Goal: Information Seeking & Learning: Check status

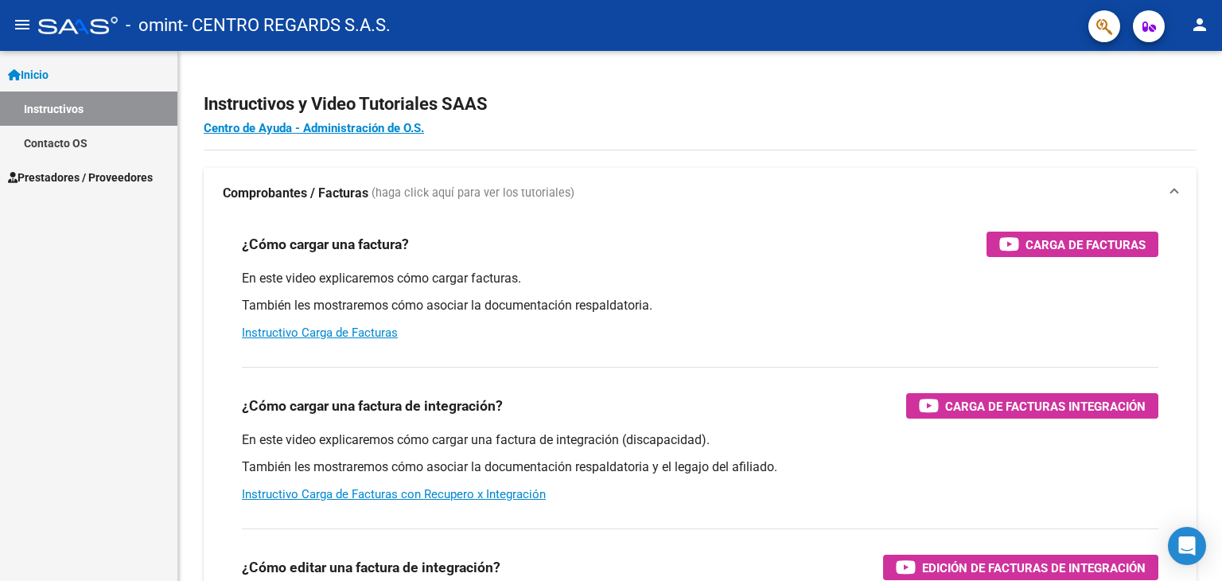
click at [76, 173] on span "Prestadores / Proveedores" at bounding box center [80, 178] width 145 height 18
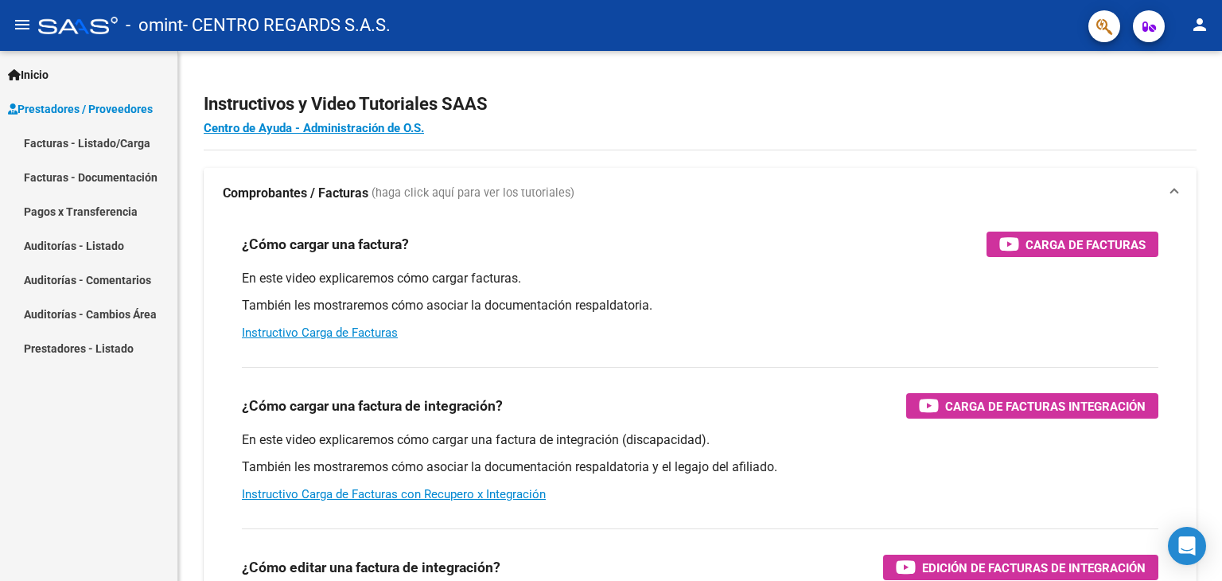
click at [119, 171] on link "Facturas - Documentación" at bounding box center [88, 177] width 177 height 34
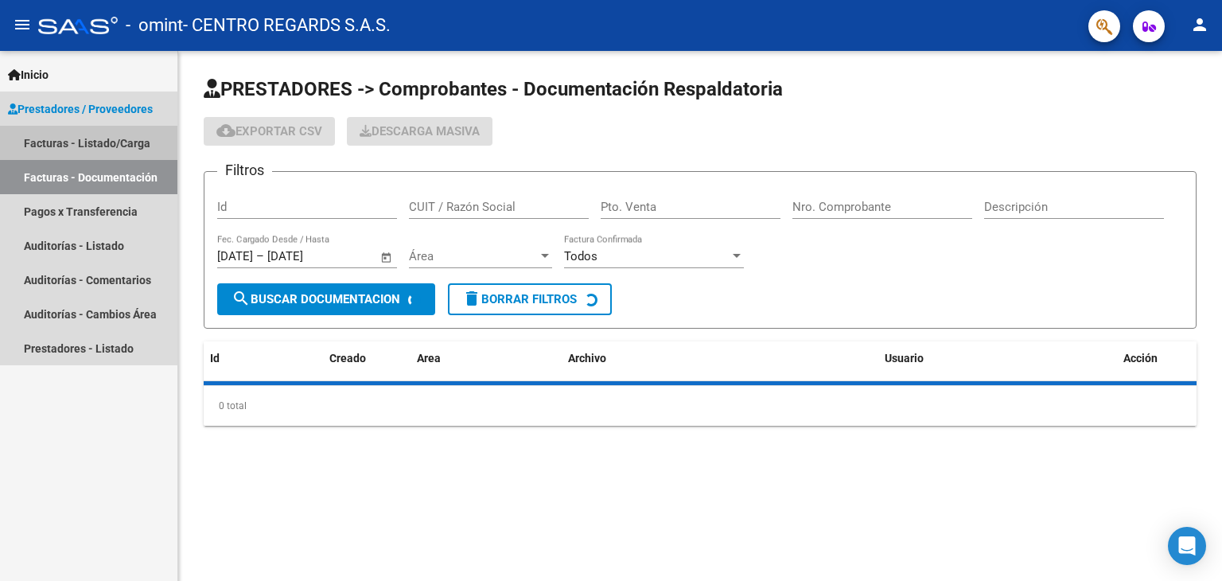
click at [119, 136] on link "Facturas - Listado/Carga" at bounding box center [88, 143] width 177 height 34
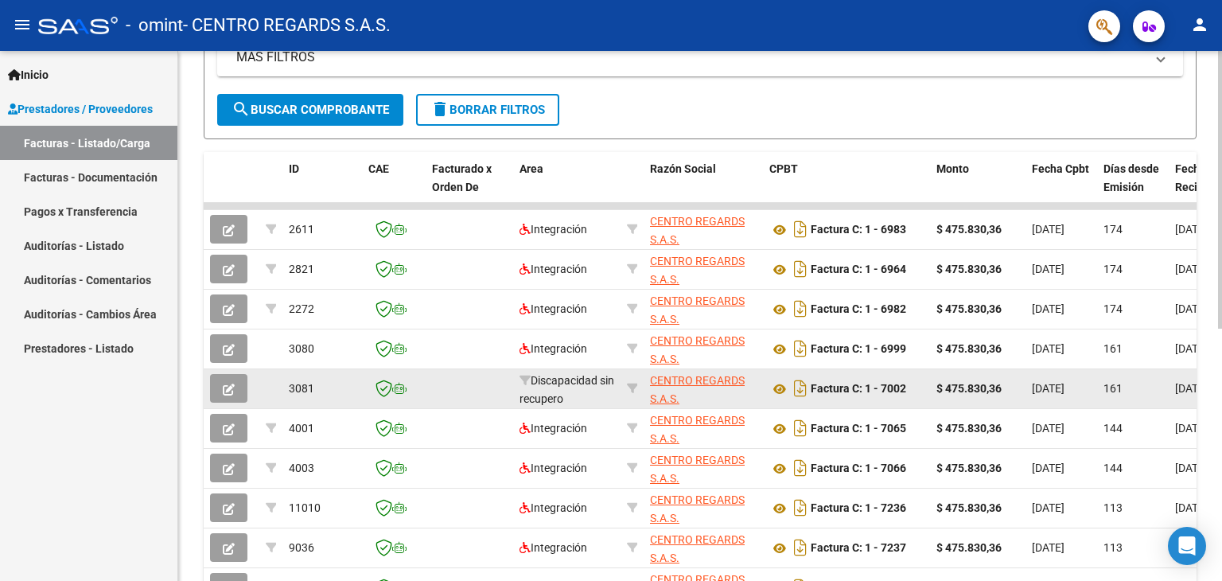
scroll to position [318, 0]
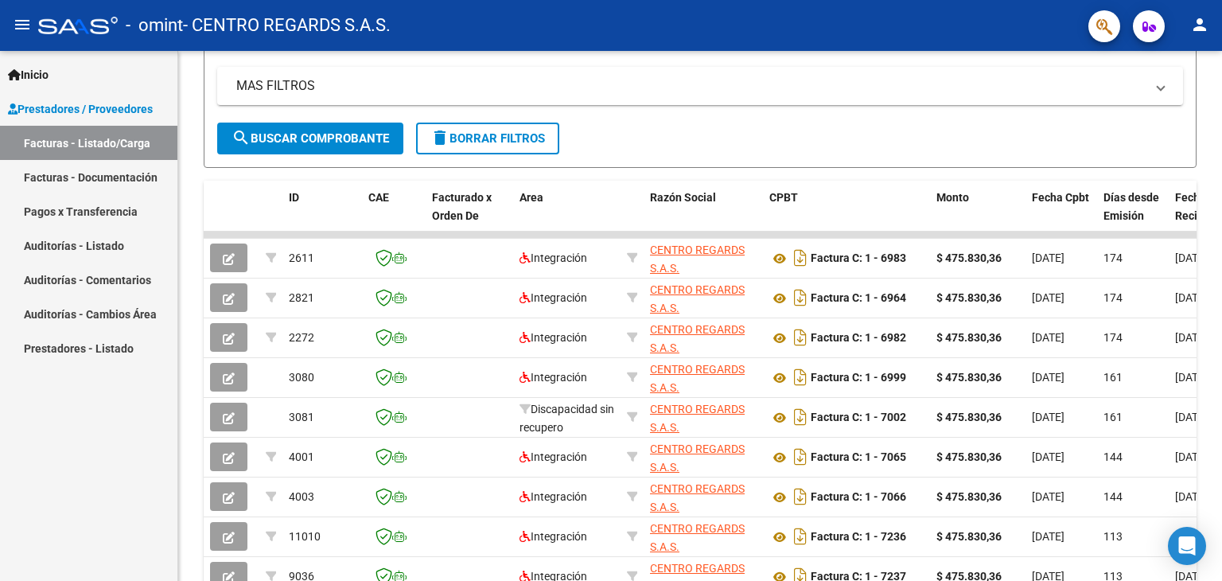
click at [111, 182] on link "Facturas - Documentación" at bounding box center [88, 177] width 177 height 34
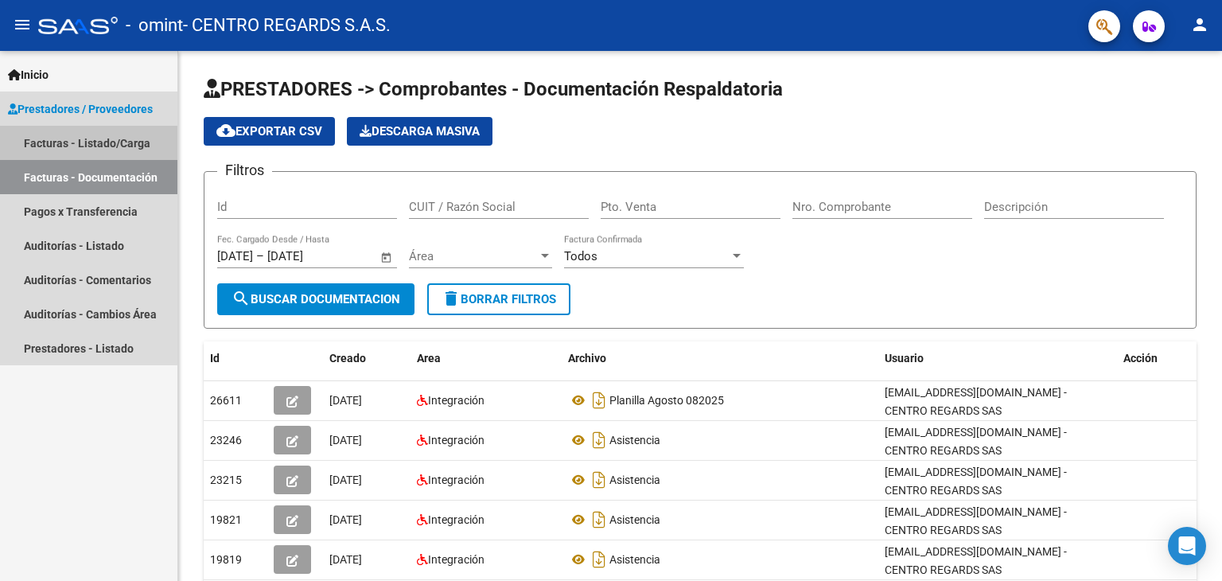
click at [53, 150] on link "Facturas - Listado/Carga" at bounding box center [88, 143] width 177 height 34
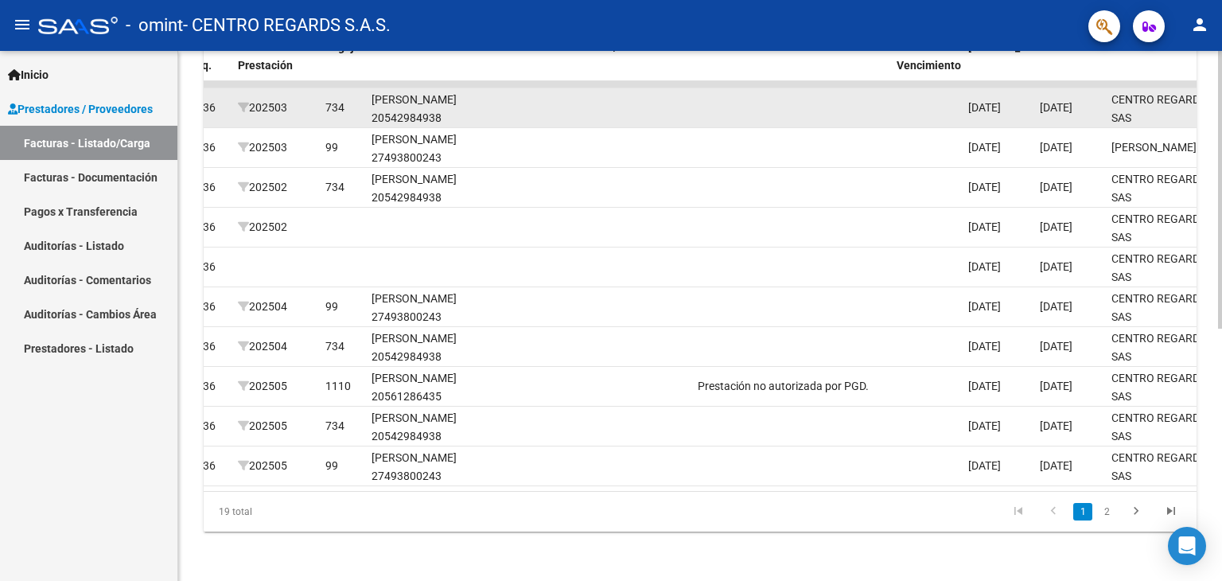
scroll to position [470, 0]
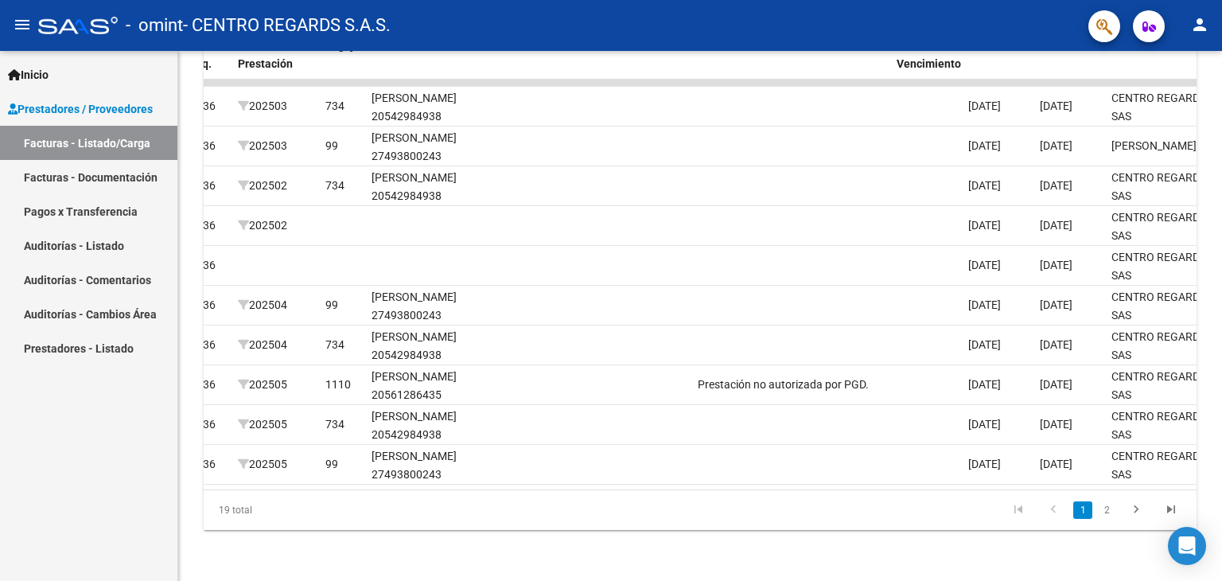
click at [104, 348] on link "Prestadores - Listado" at bounding box center [88, 348] width 177 height 34
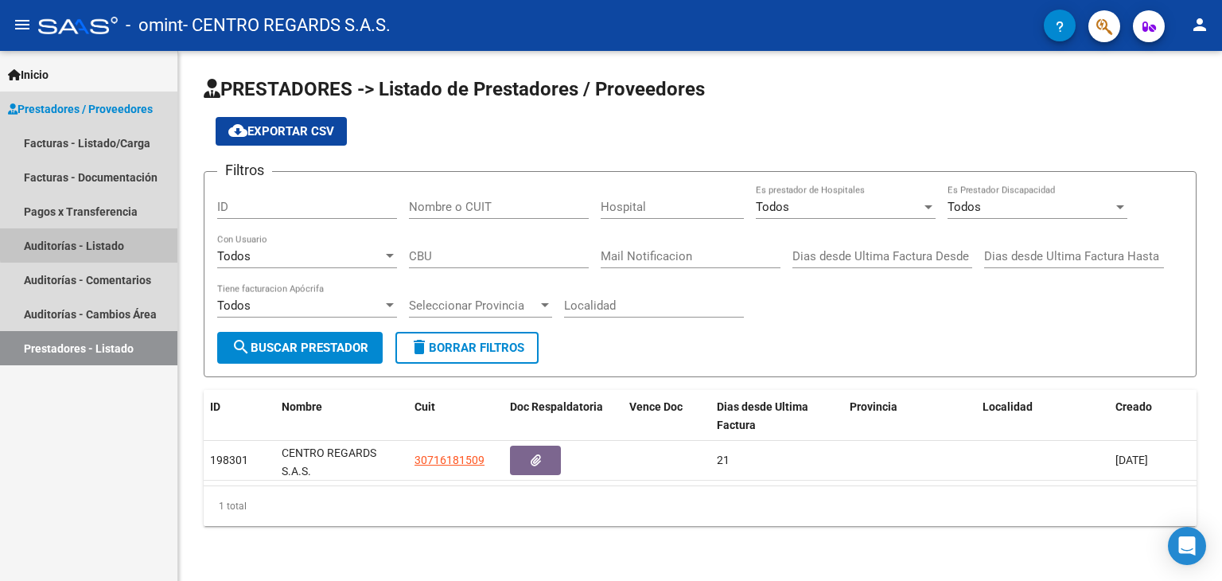
click at [107, 243] on link "Auditorías - Listado" at bounding box center [88, 245] width 177 height 34
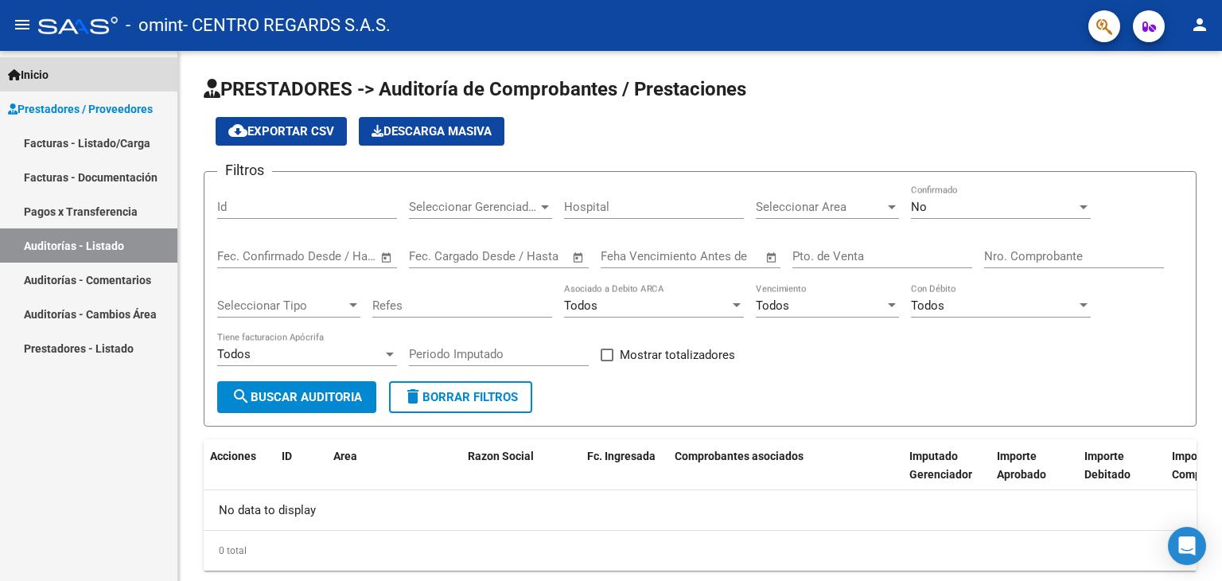
click at [111, 73] on link "Inicio" at bounding box center [88, 74] width 177 height 34
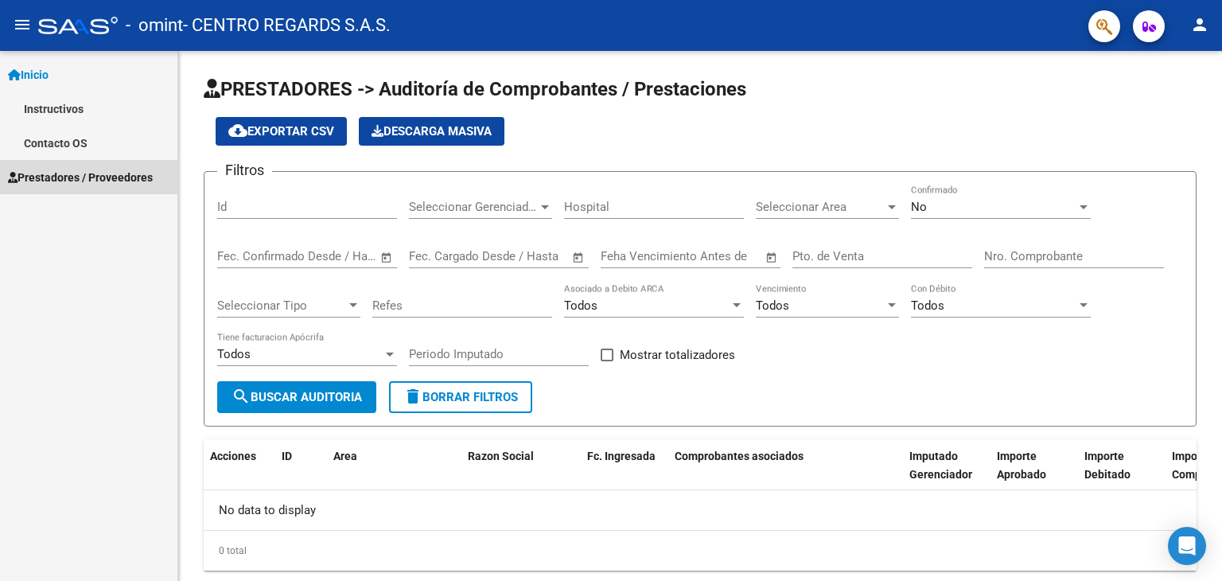
click at [69, 179] on span "Prestadores / Proveedores" at bounding box center [80, 178] width 145 height 18
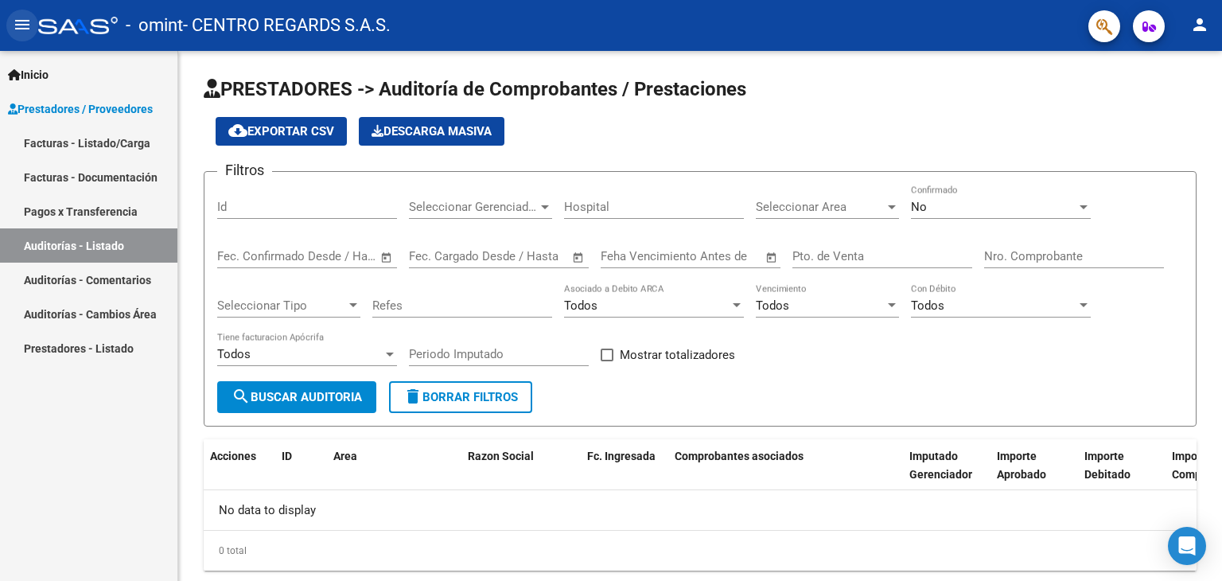
click at [25, 13] on button "menu" at bounding box center [22, 26] width 32 height 32
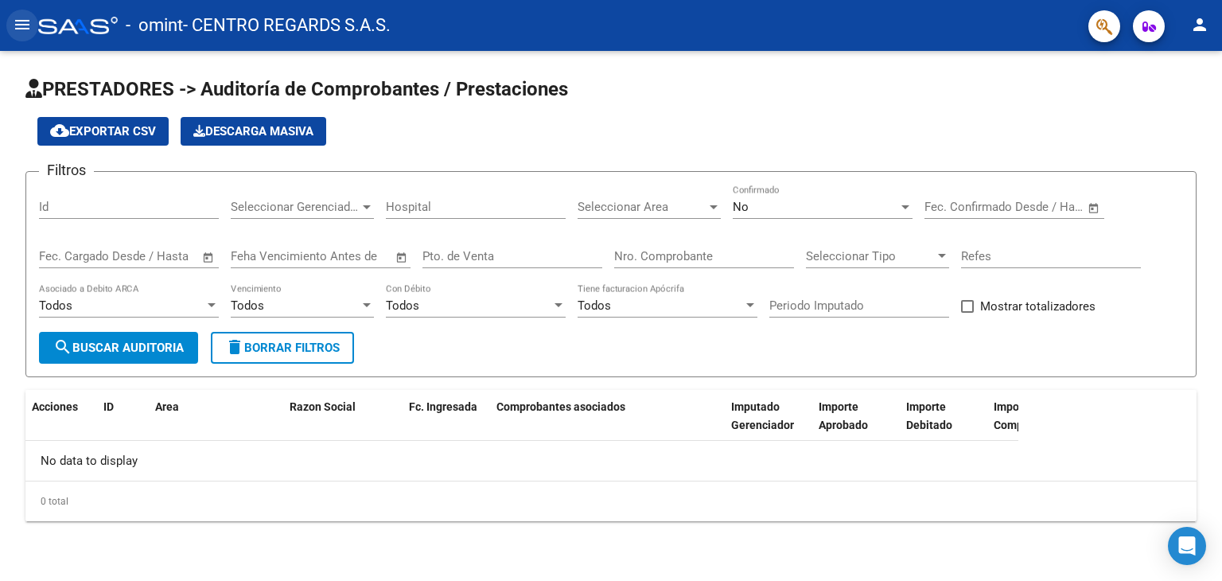
click at [25, 13] on button "menu" at bounding box center [22, 26] width 32 height 32
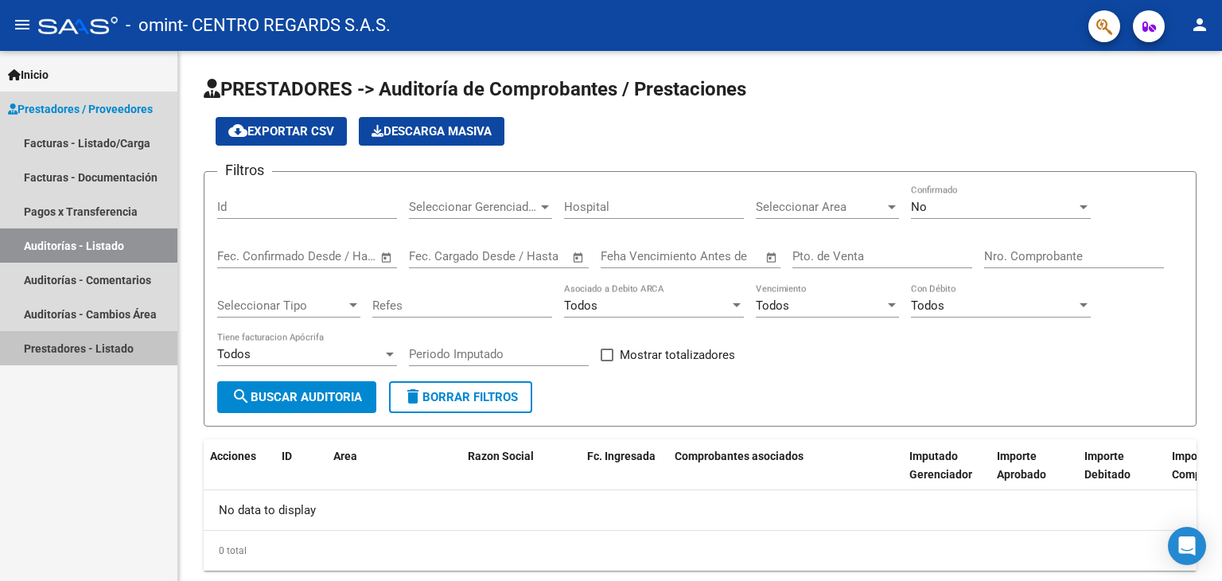
click at [50, 338] on link "Prestadores - Listado" at bounding box center [88, 348] width 177 height 34
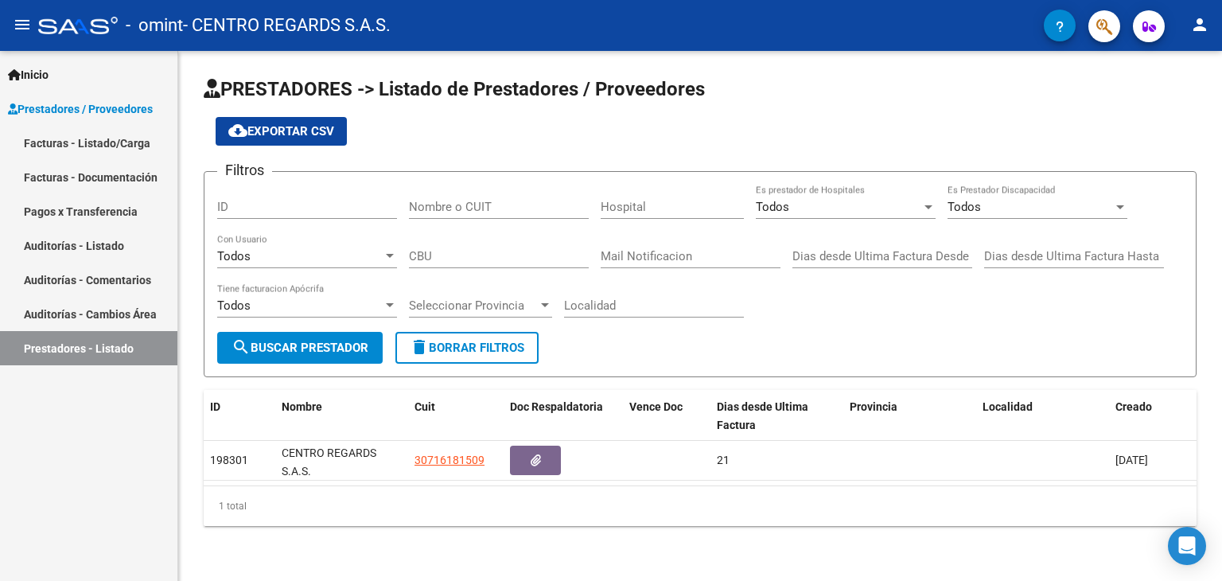
click at [51, 326] on link "Auditorías - Cambios Área" at bounding box center [88, 314] width 177 height 34
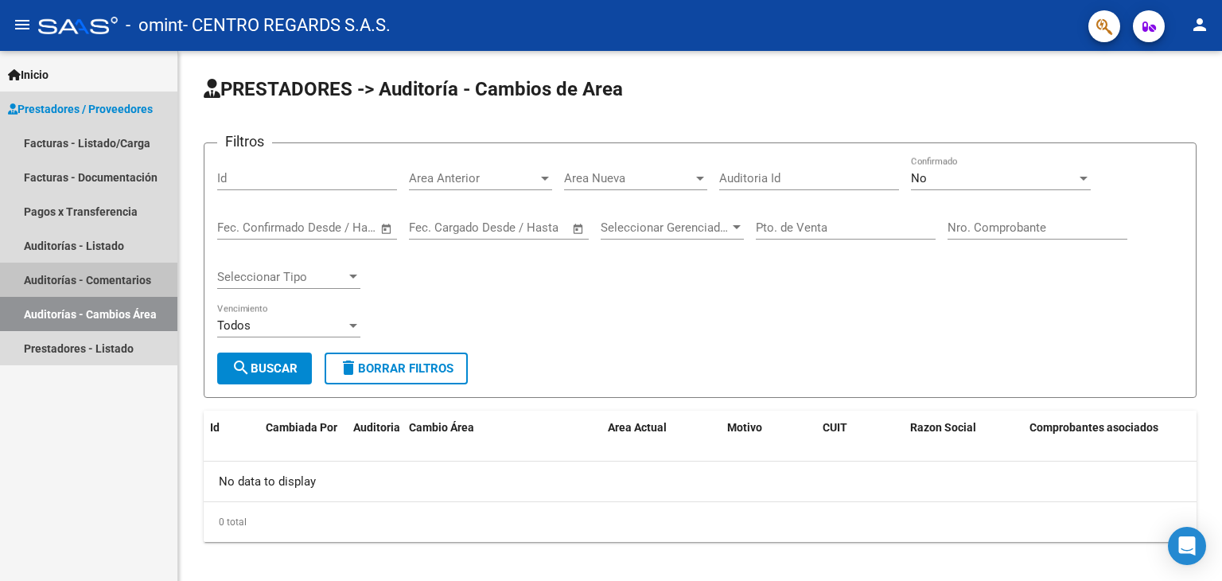
click at [57, 282] on link "Auditorías - Comentarios" at bounding box center [88, 280] width 177 height 34
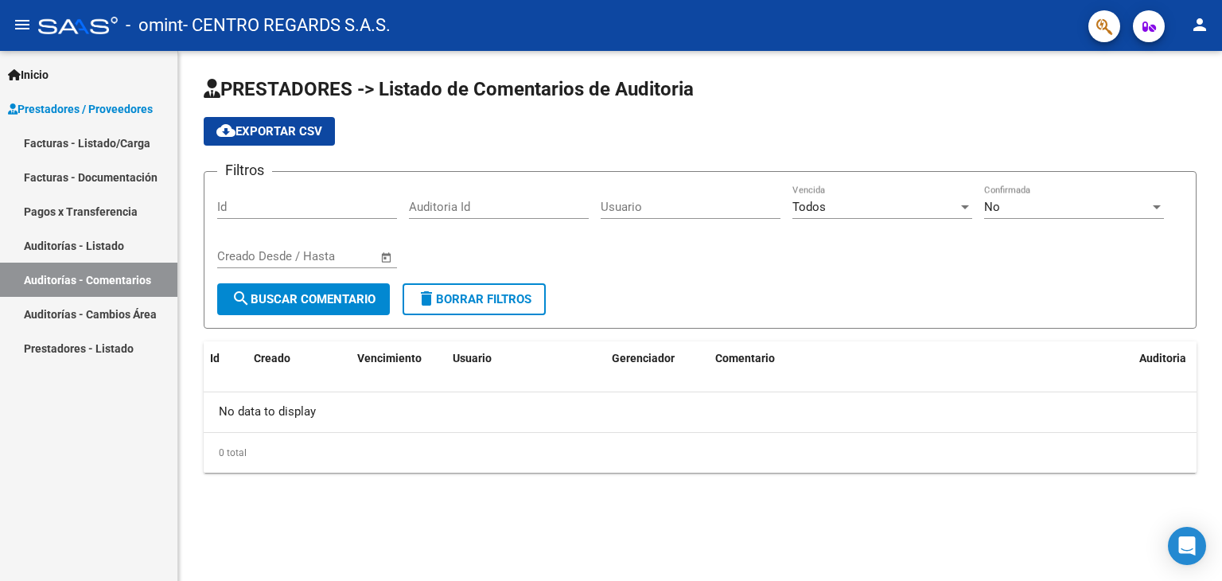
click at [68, 251] on link "Auditorías - Listado" at bounding box center [88, 245] width 177 height 34
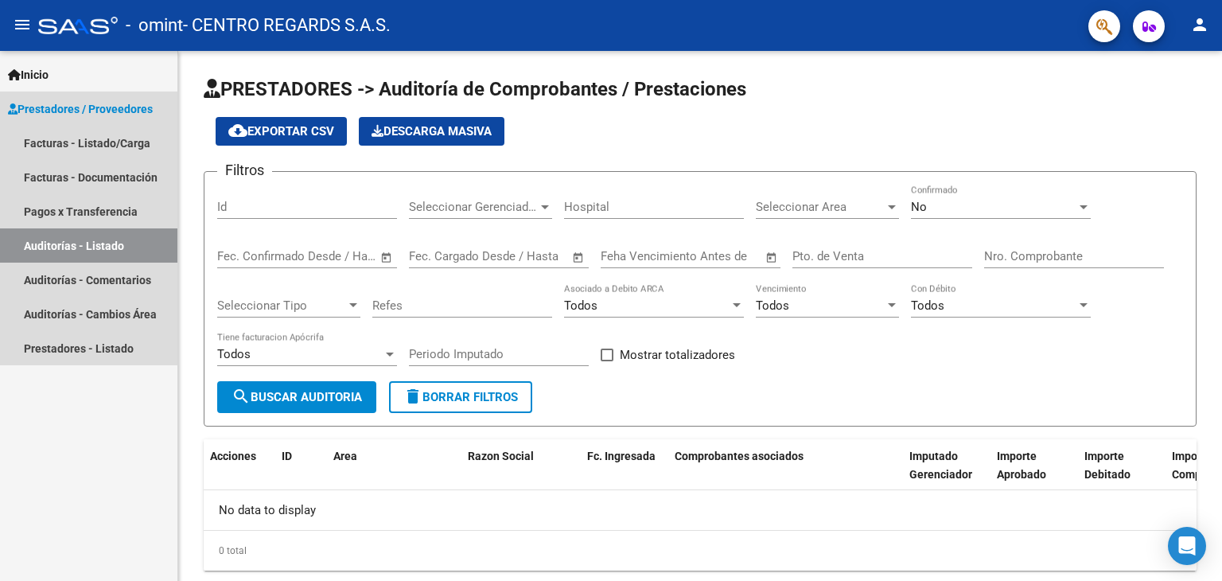
click at [75, 231] on link "Auditorías - Listado" at bounding box center [88, 245] width 177 height 34
click at [88, 212] on link "Pagos x Transferencia" at bounding box center [88, 211] width 177 height 34
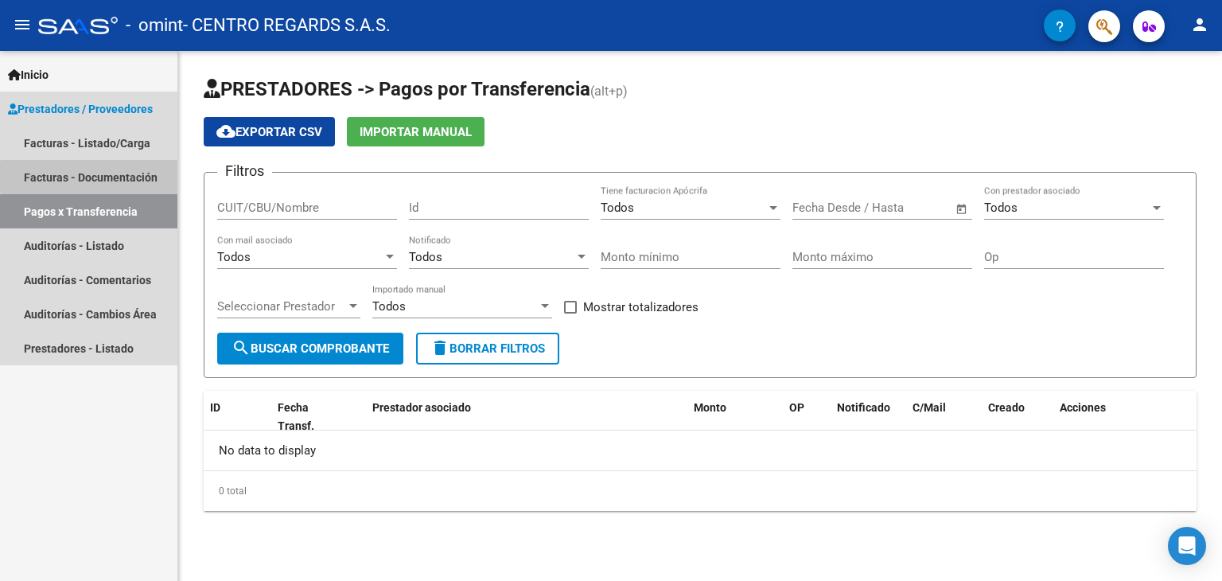
click at [131, 177] on link "Facturas - Documentación" at bounding box center [88, 177] width 177 height 34
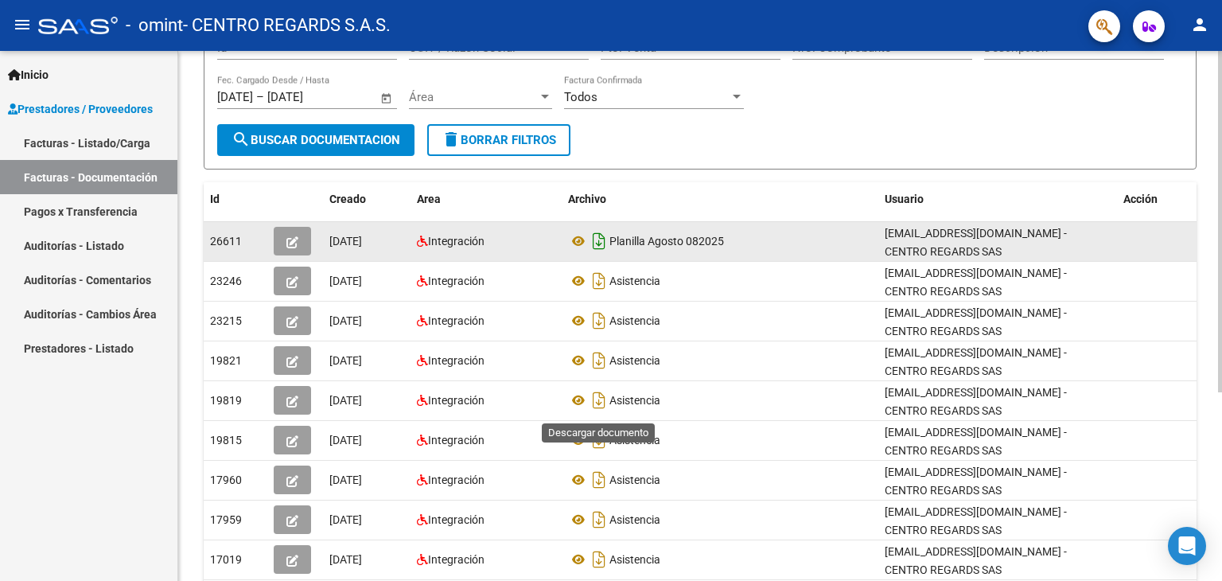
scroll to position [239, 0]
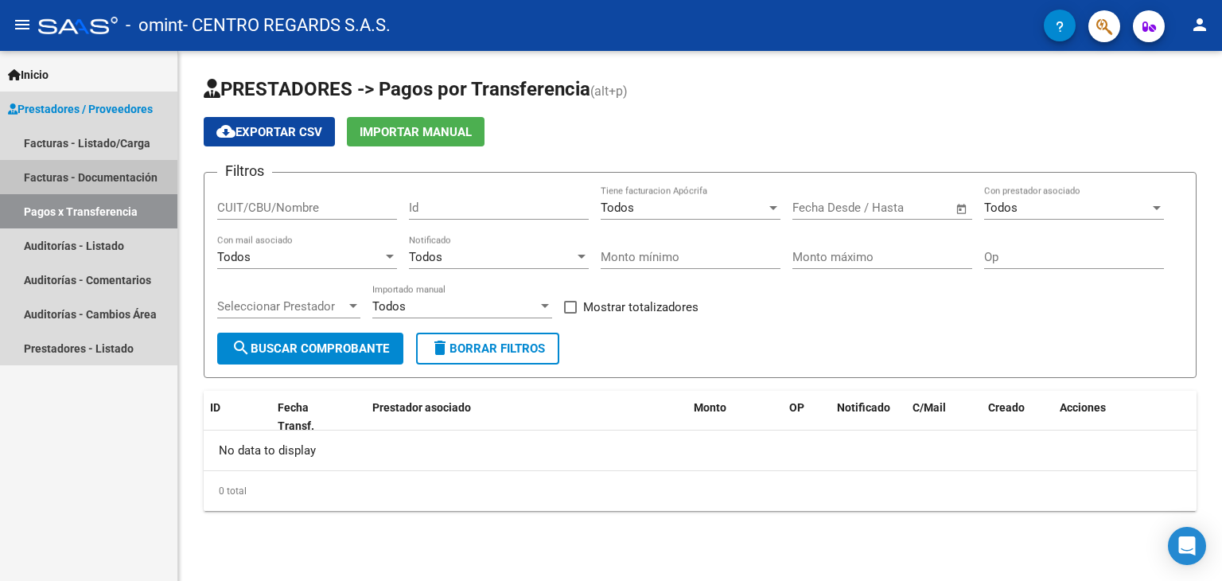
click at [156, 173] on link "Facturas - Documentación" at bounding box center [88, 177] width 177 height 34
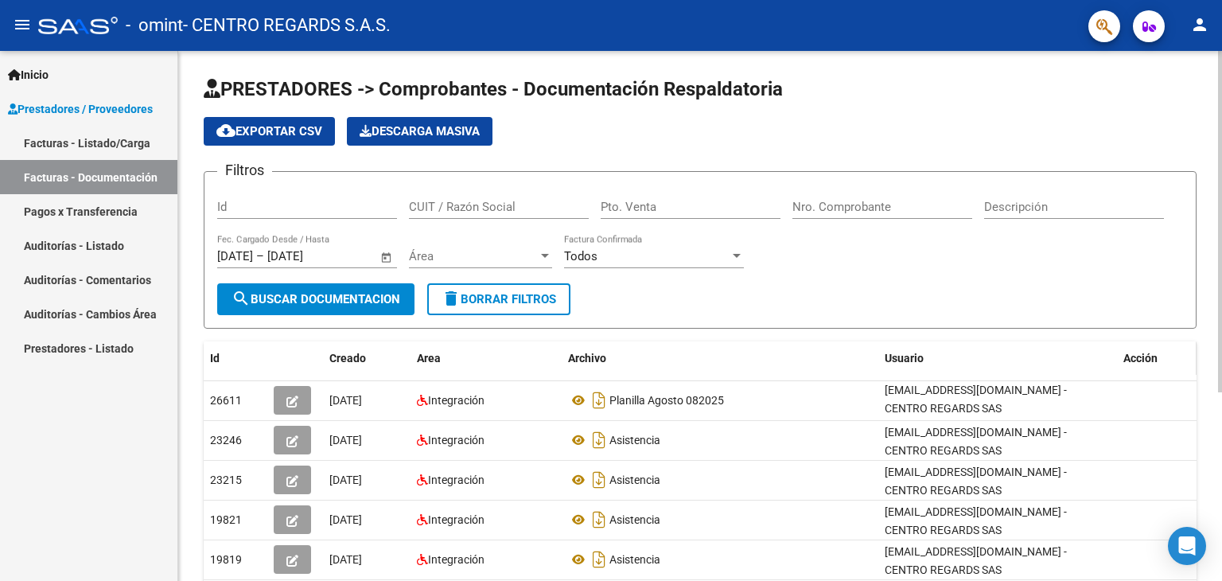
click at [1184, 357] on div "Acción" at bounding box center [1157, 358] width 67 height 18
drag, startPoint x: 1195, startPoint y: 364, endPoint x: 1211, endPoint y: 364, distance: 15.1
click at [1211, 364] on div "PRESTADORES -> Comprobantes - Documentación Respaldatoria cloud_download Export…" at bounding box center [700, 463] width 1044 height 825
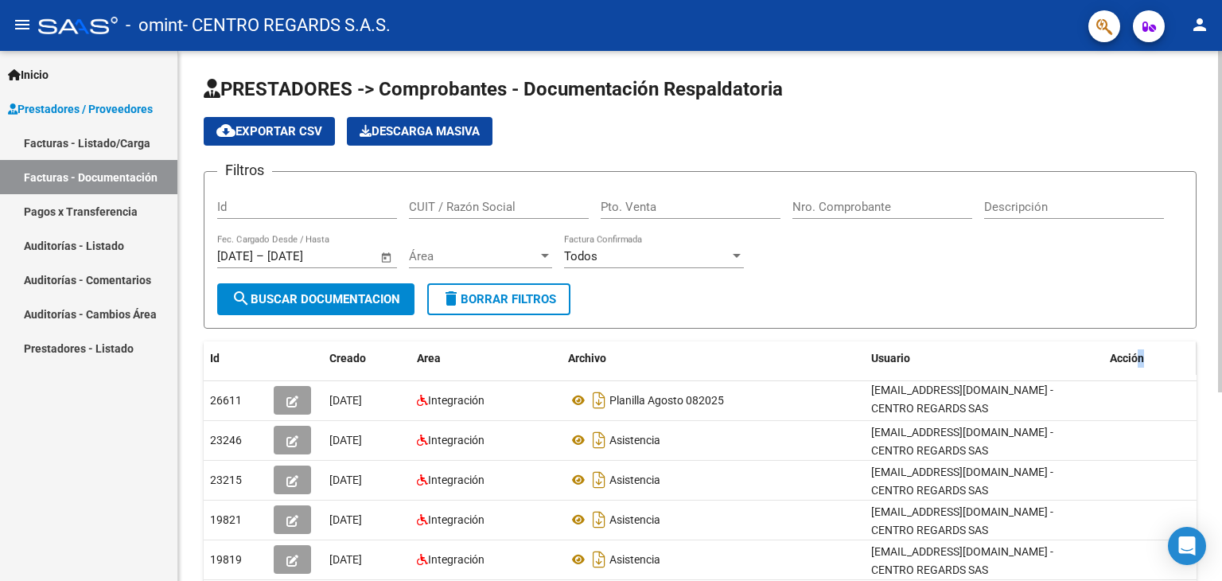
drag, startPoint x: 1168, startPoint y: 358, endPoint x: 1138, endPoint y: 360, distance: 29.5
click at [1138, 360] on div "Acción" at bounding box center [1150, 358] width 80 height 18
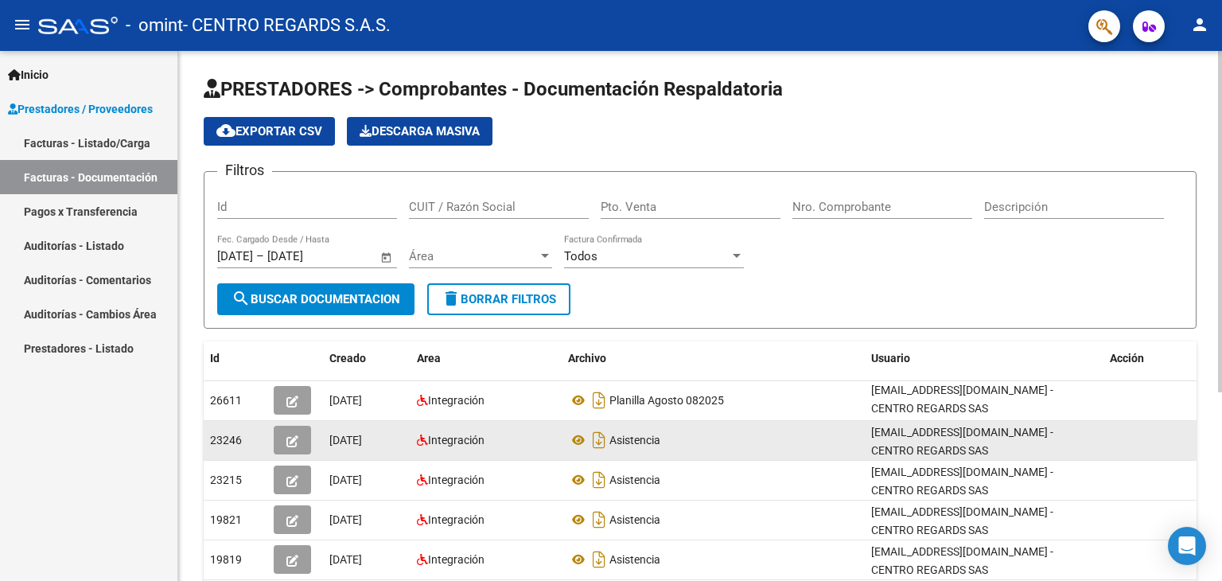
click at [929, 421] on datatable-body-cell "[EMAIL_ADDRESS][DOMAIN_NAME] - CENTRO REGARDS SAS" at bounding box center [984, 440] width 239 height 39
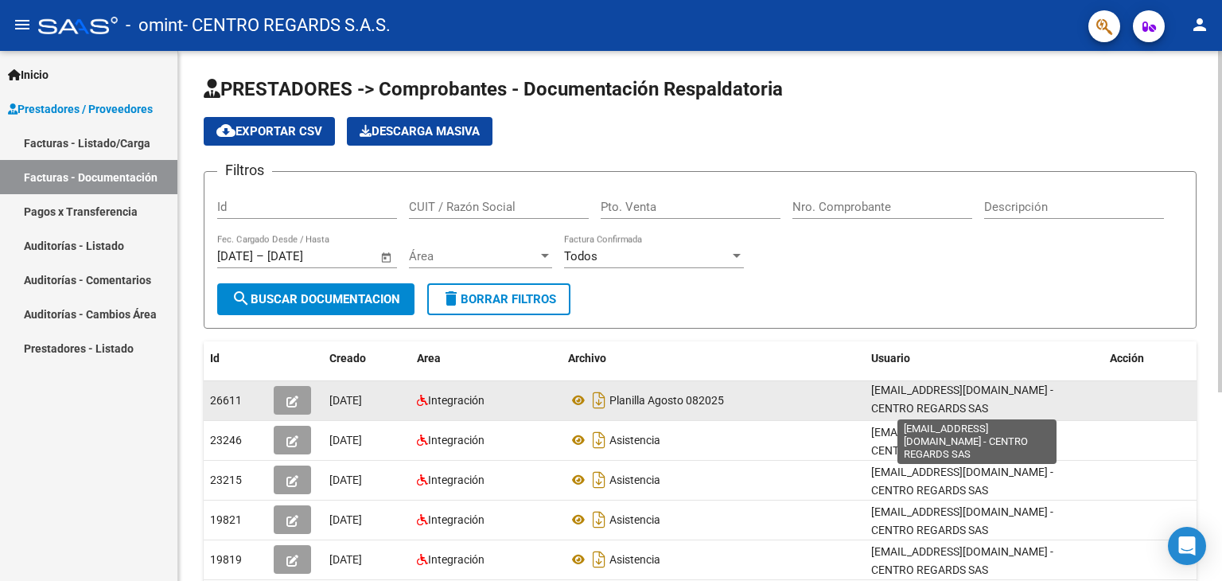
click at [926, 408] on span "[EMAIL_ADDRESS][DOMAIN_NAME] - CENTRO REGARDS SAS" at bounding box center [962, 399] width 182 height 31
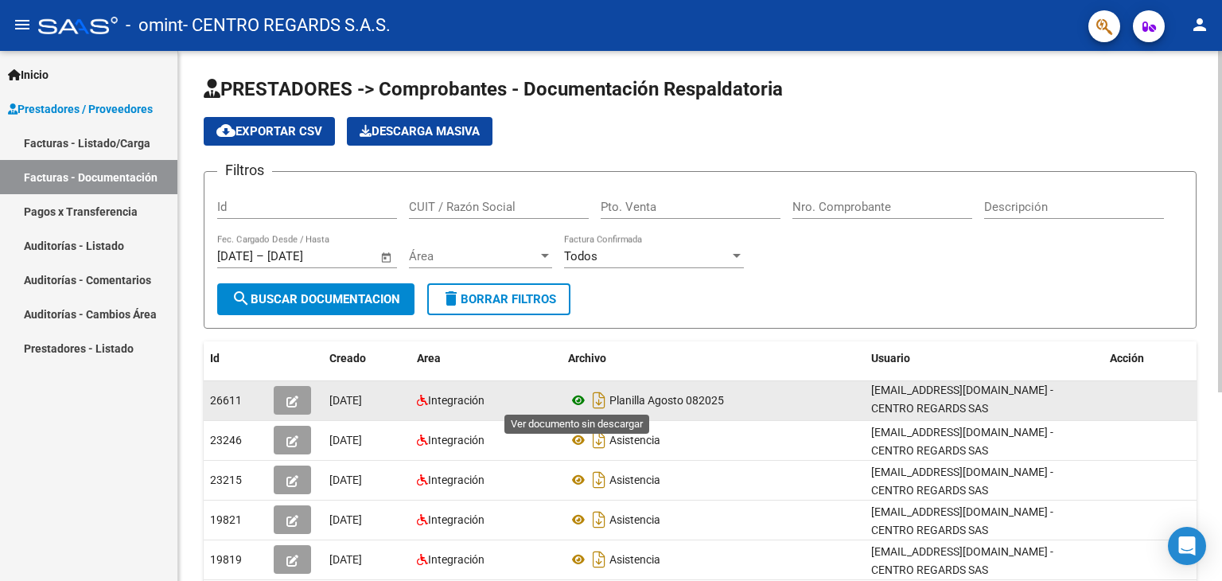
click at [579, 394] on icon at bounding box center [578, 400] width 21 height 19
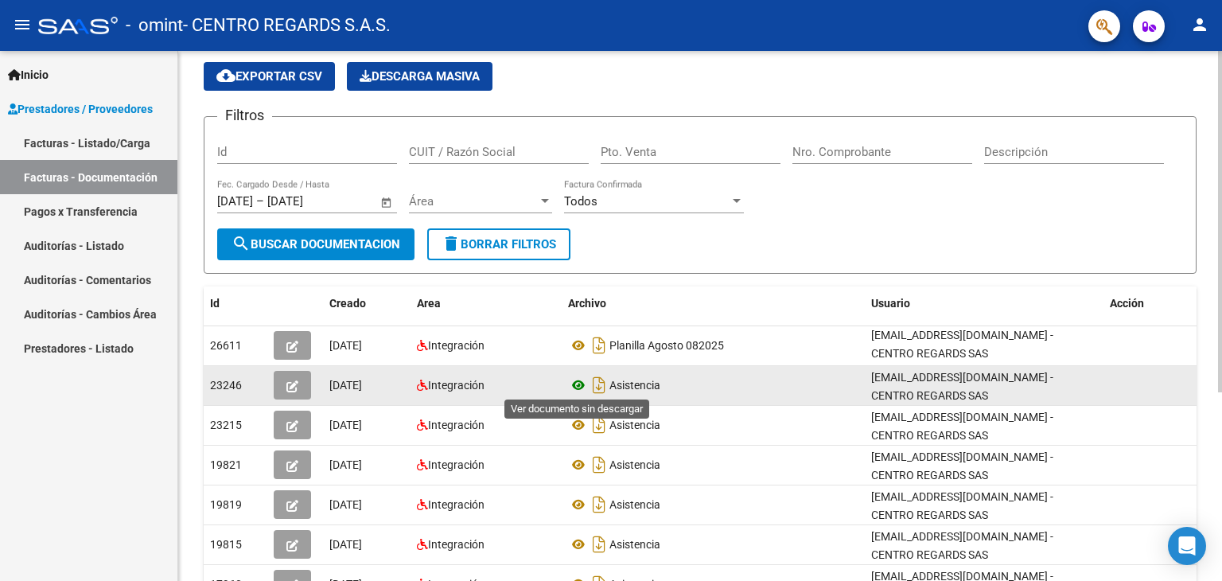
scroll to position [80, 0]
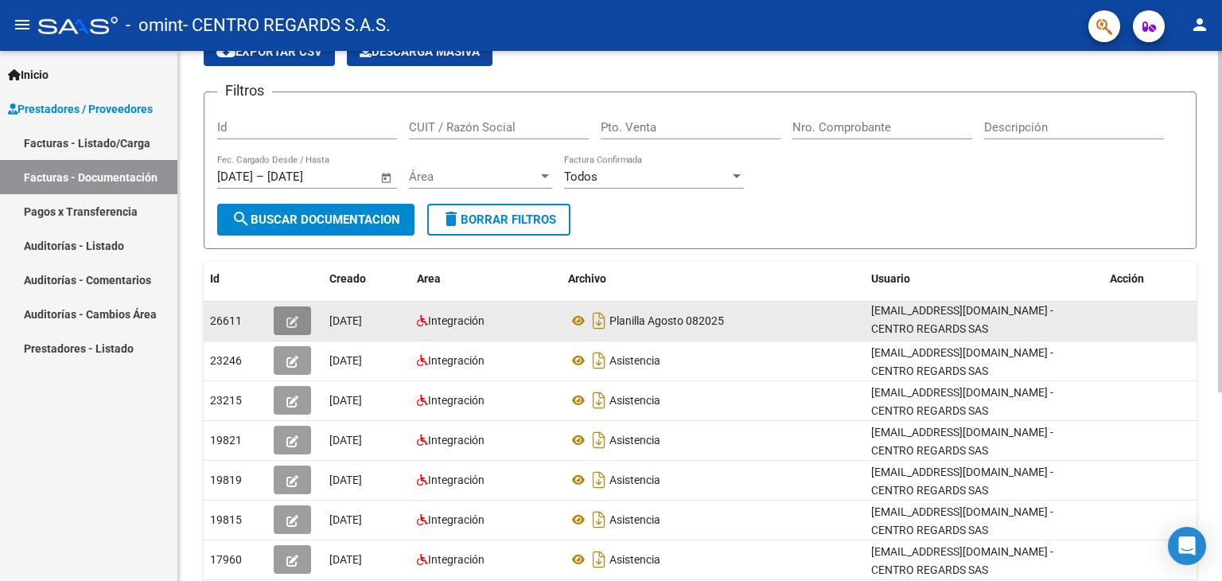
click at [290, 321] on icon "button" at bounding box center [293, 322] width 12 height 12
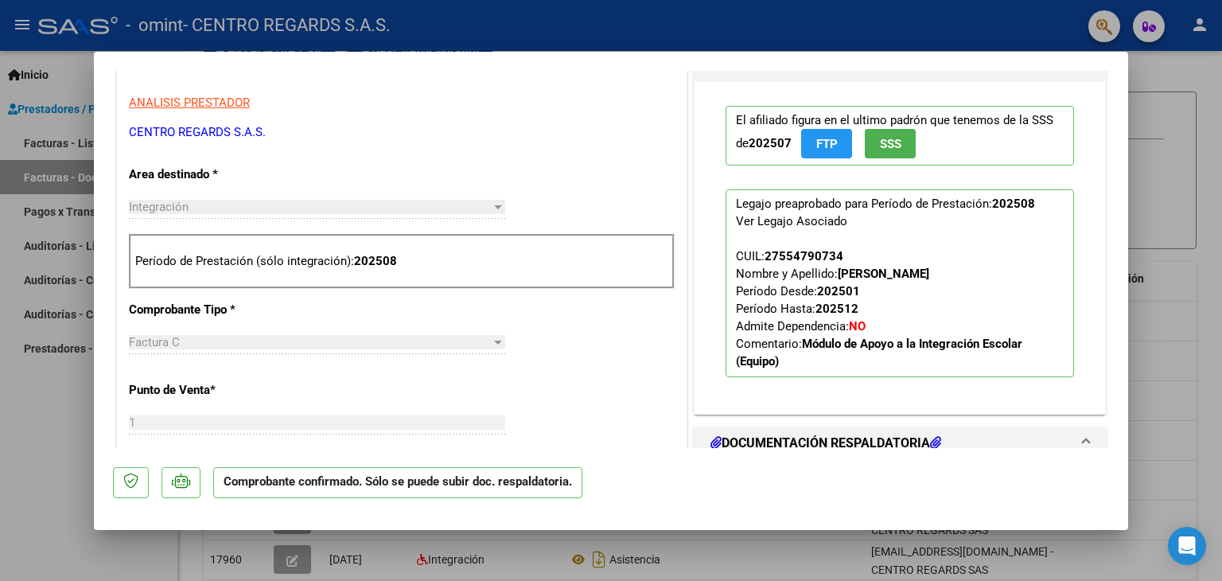
scroll to position [398, 0]
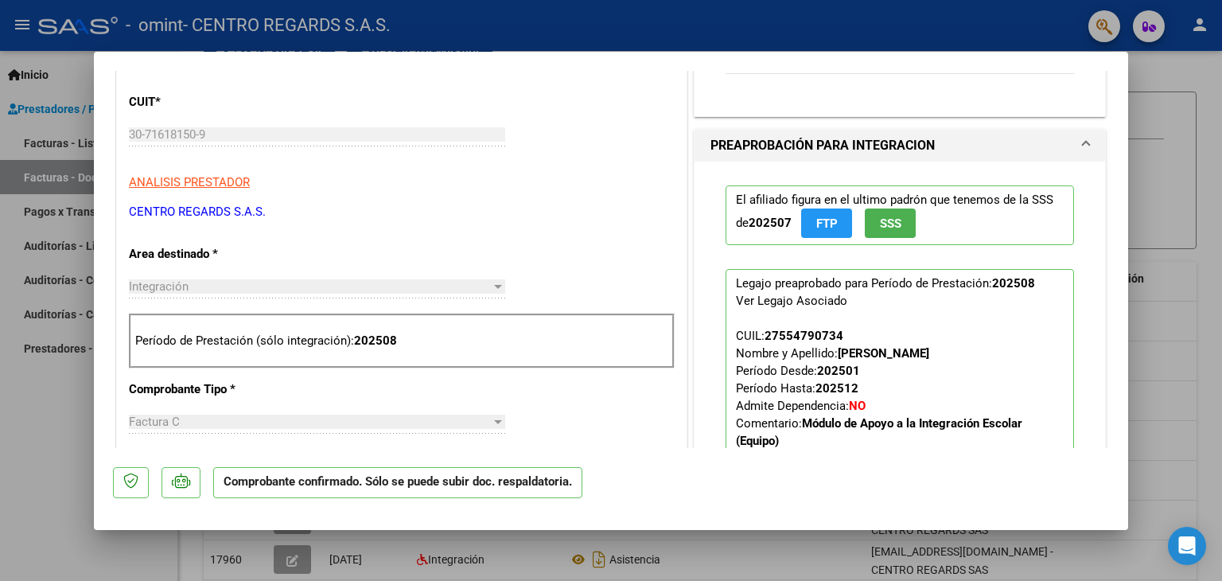
click at [318, 341] on p "Período de Prestación (sólo integración): 202508" at bounding box center [401, 341] width 533 height 18
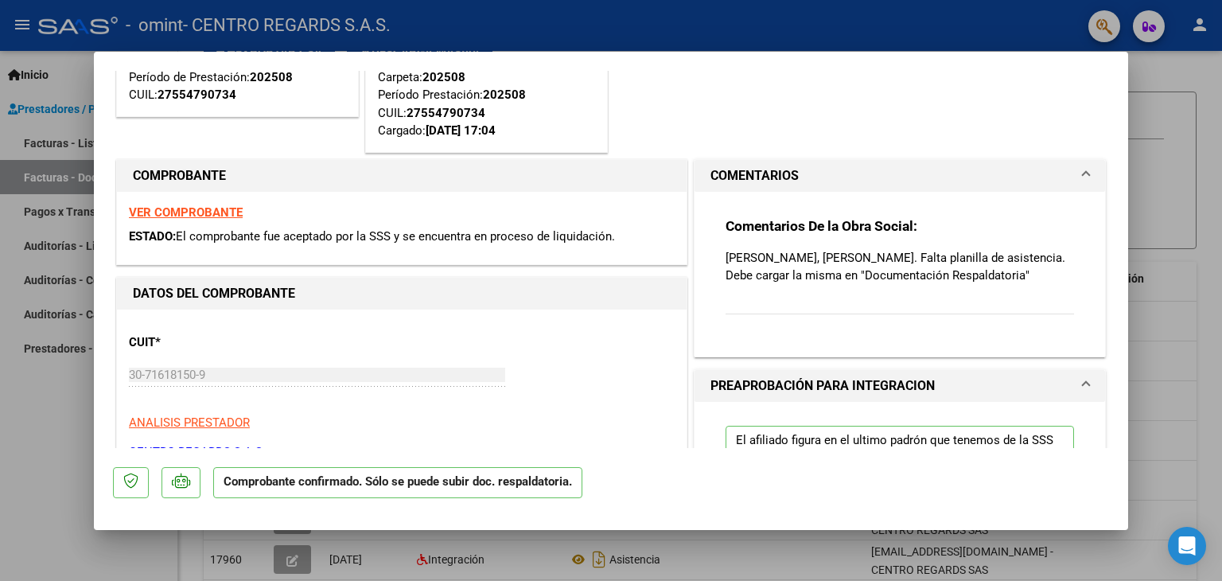
scroll to position [0, 0]
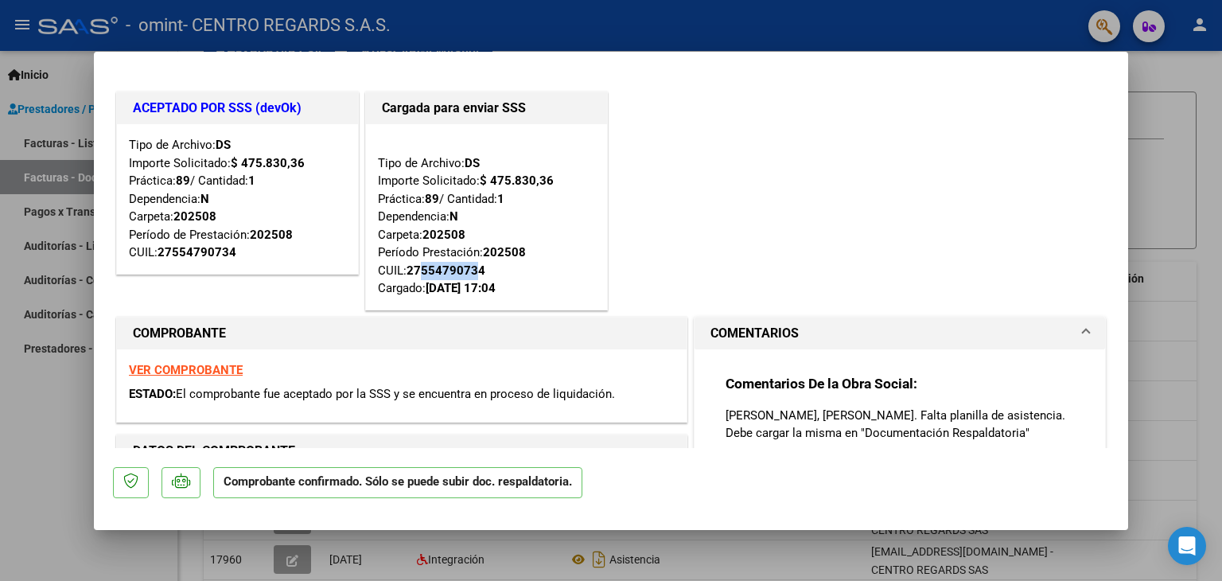
drag, startPoint x: 421, startPoint y: 271, endPoint x: 473, endPoint y: 271, distance: 51.7
click at [473, 271] on div "27554790734" at bounding box center [446, 271] width 79 height 18
copy div "55479073"
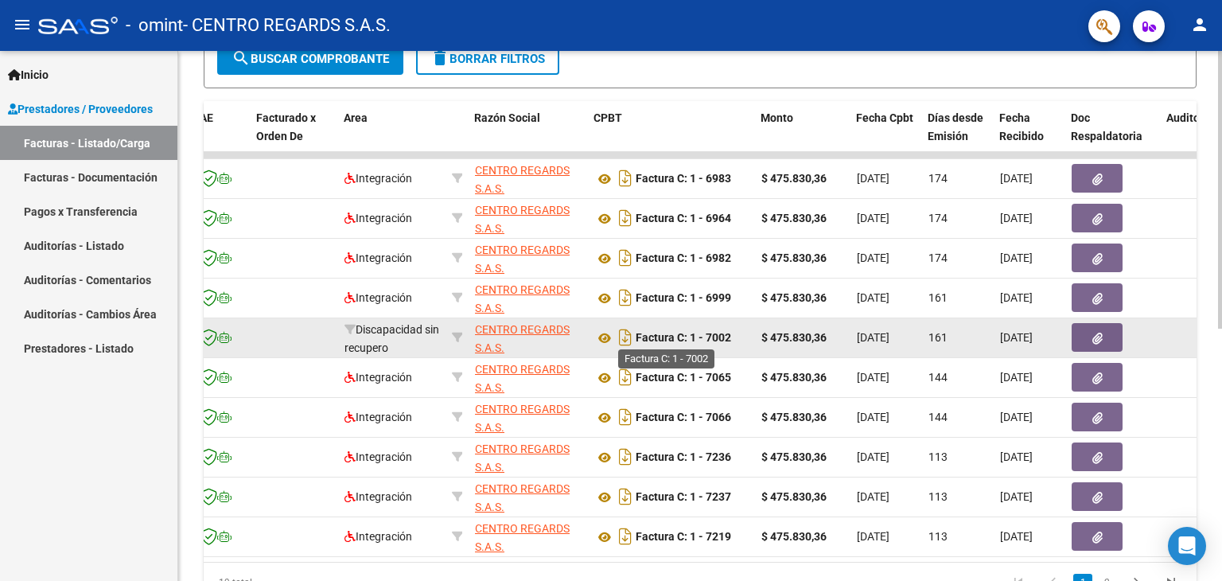
scroll to position [0, 175]
click at [604, 333] on icon at bounding box center [605, 338] width 21 height 19
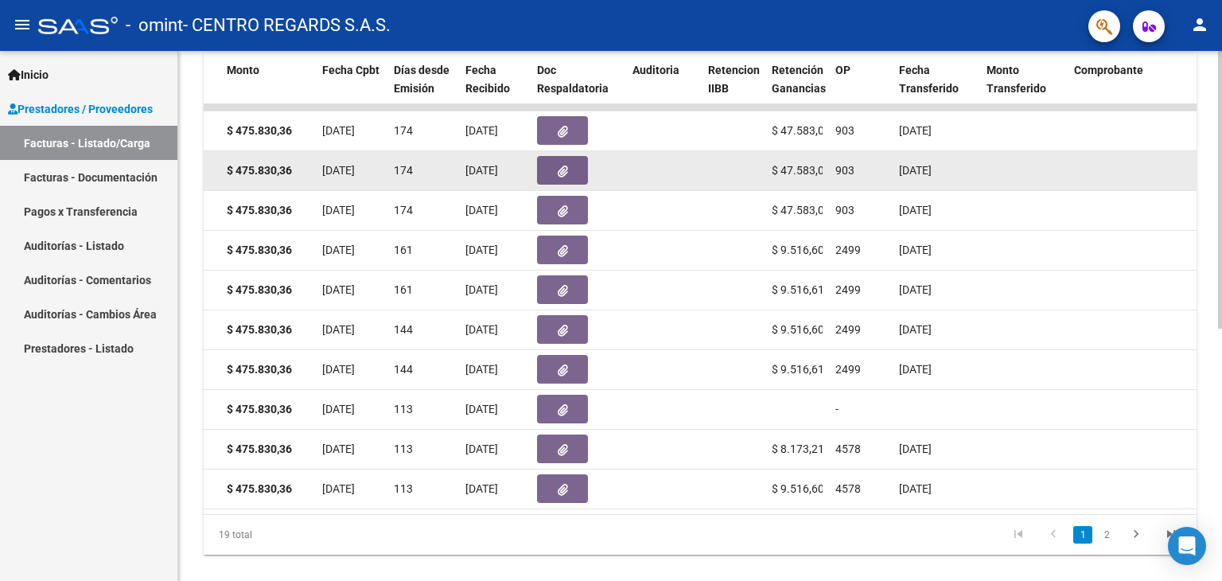
scroll to position [481, 0]
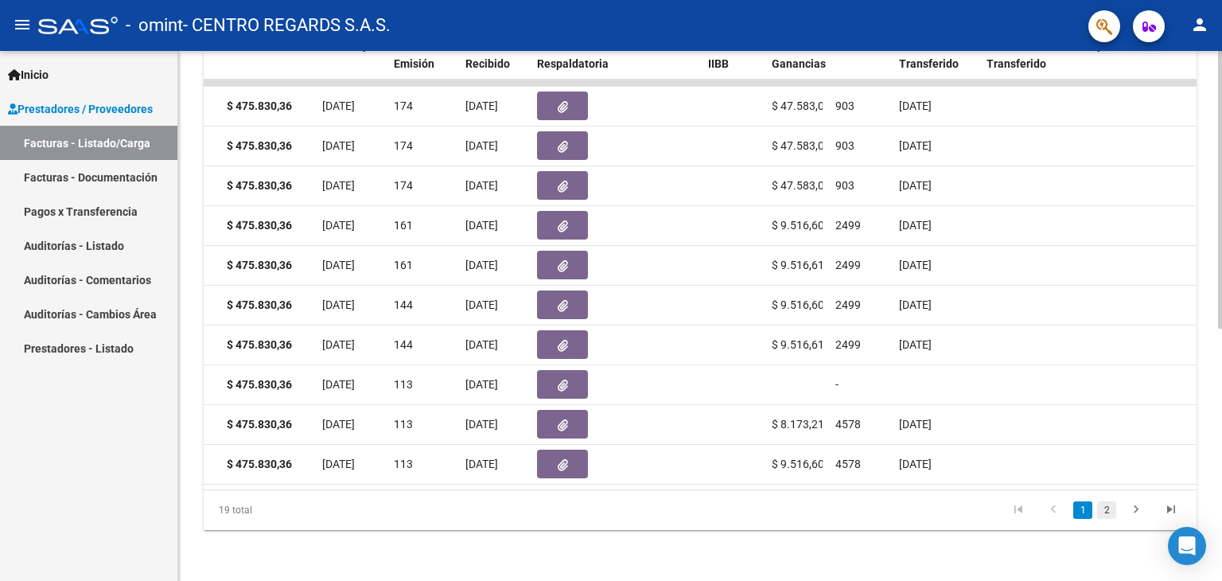
click at [1103, 509] on link "2" at bounding box center [1107, 510] width 19 height 18
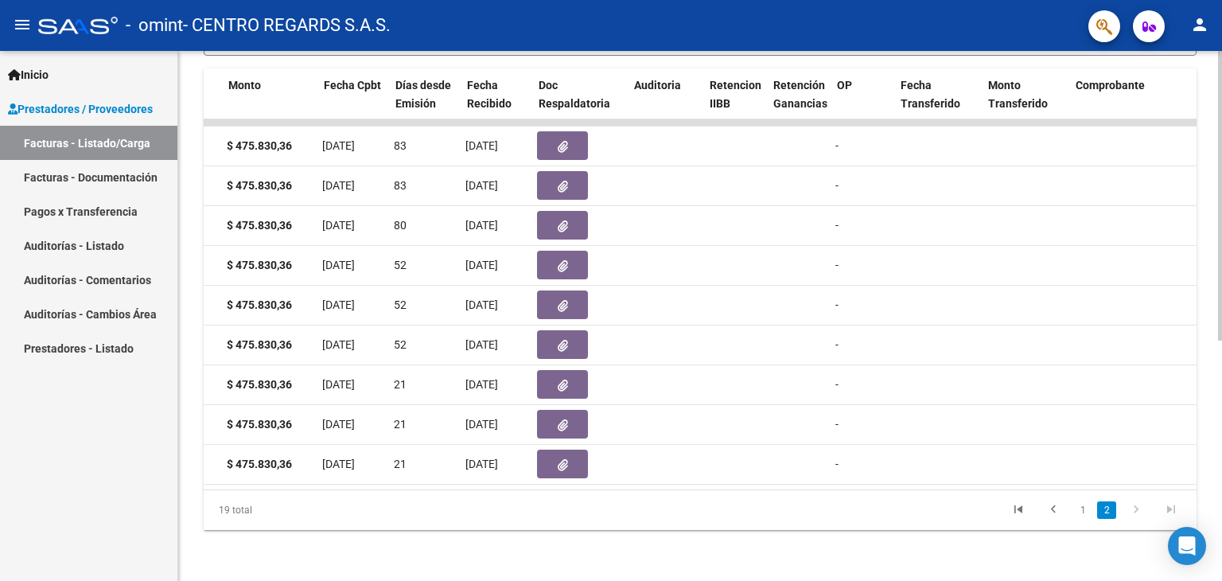
scroll to position [0, 0]
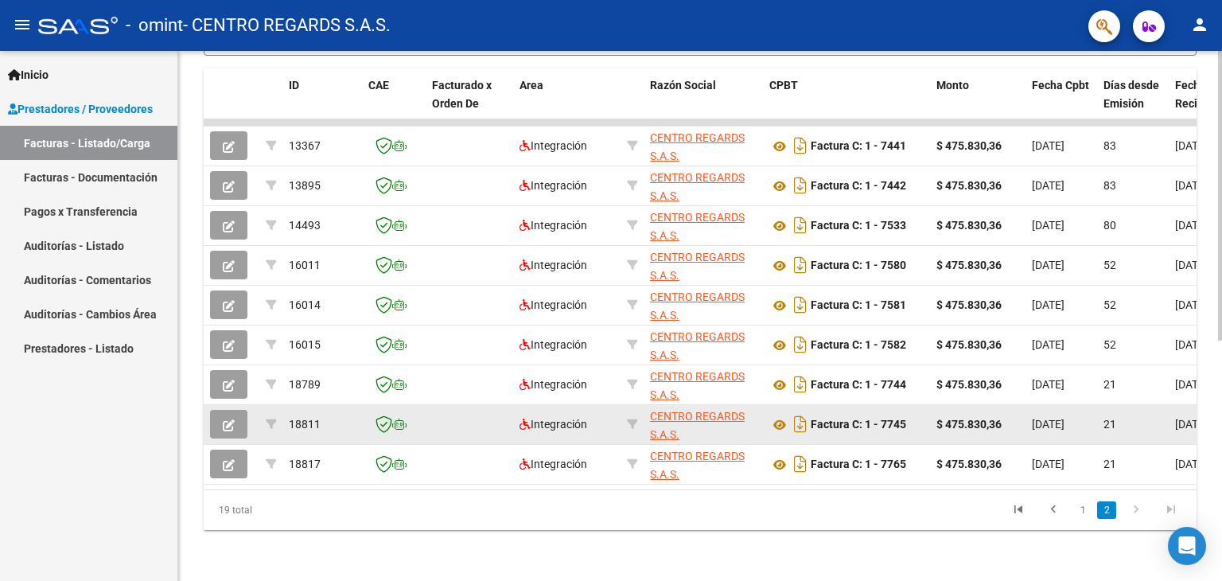
click at [1002, 418] on strong "$ 475.830,36" at bounding box center [969, 424] width 65 height 13
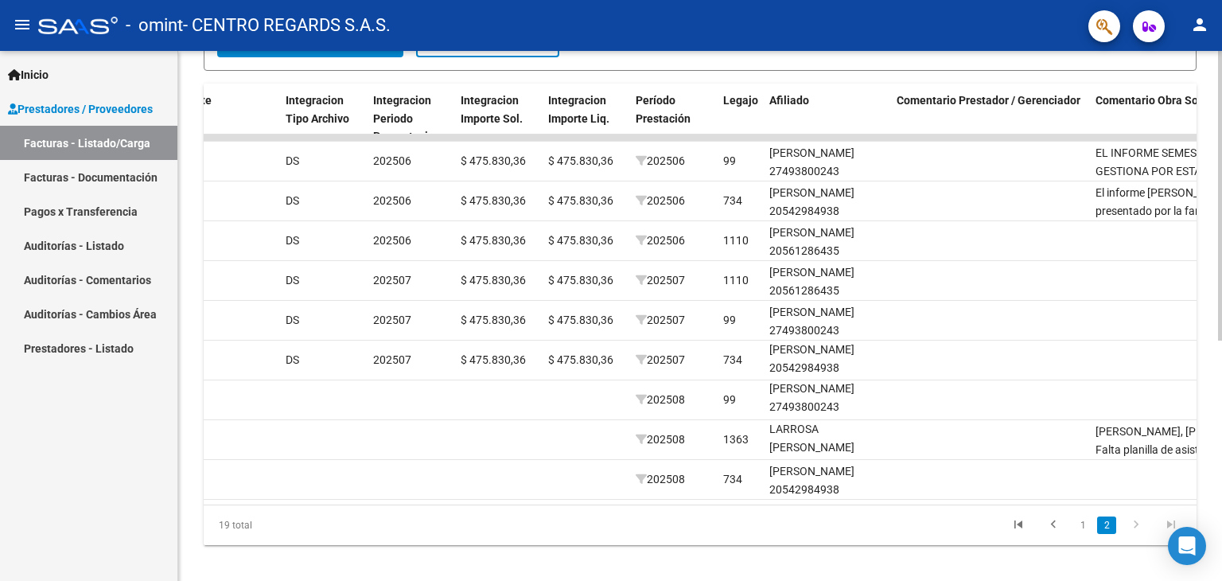
scroll to position [440, 0]
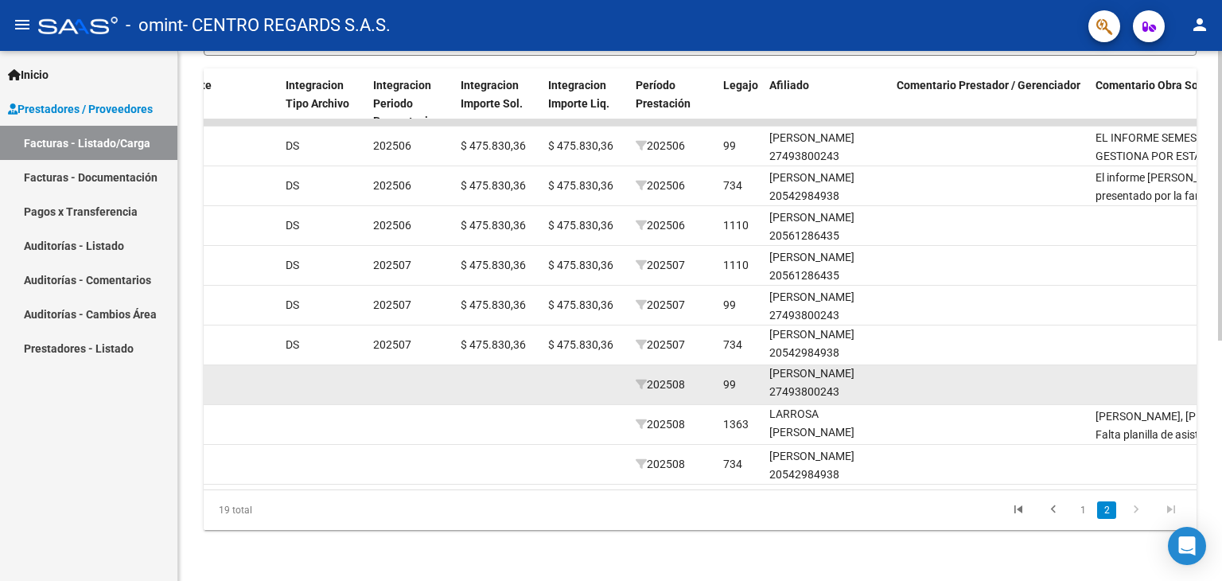
click at [796, 378] on div "[PERSON_NAME] 27493800243" at bounding box center [827, 383] width 115 height 37
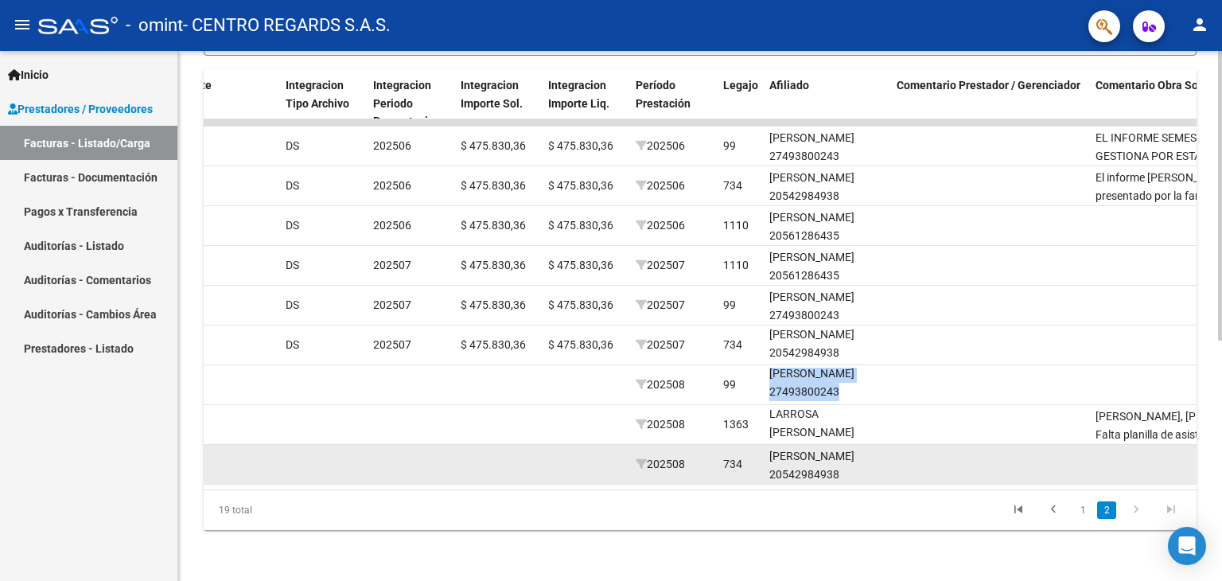
scroll to position [2, 0]
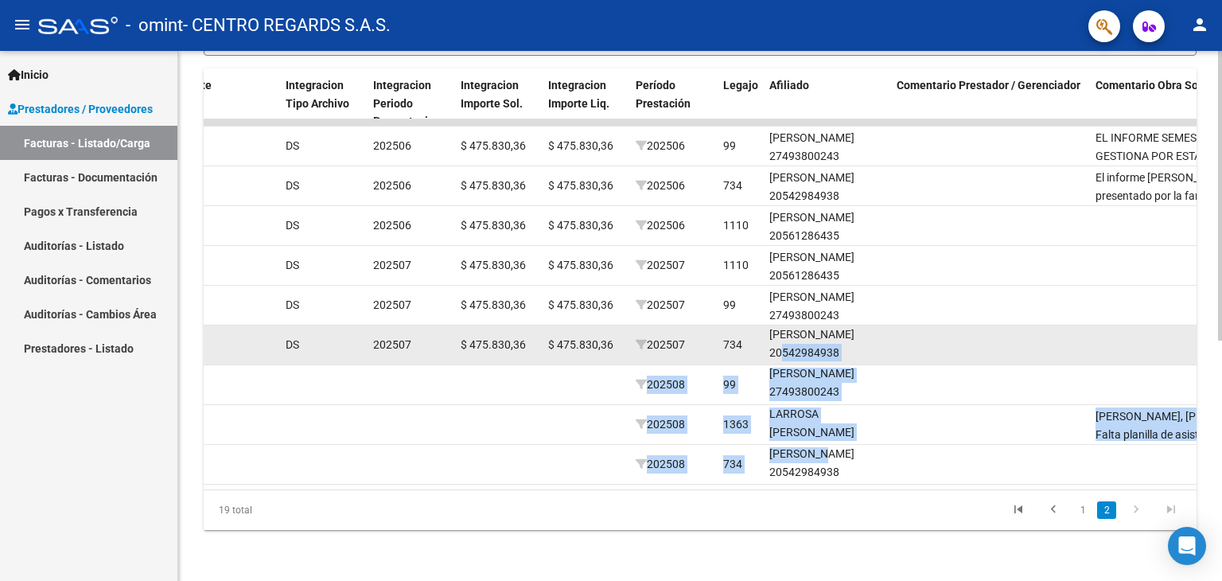
drag, startPoint x: 821, startPoint y: 432, endPoint x: 771, endPoint y: 332, distance: 111.8
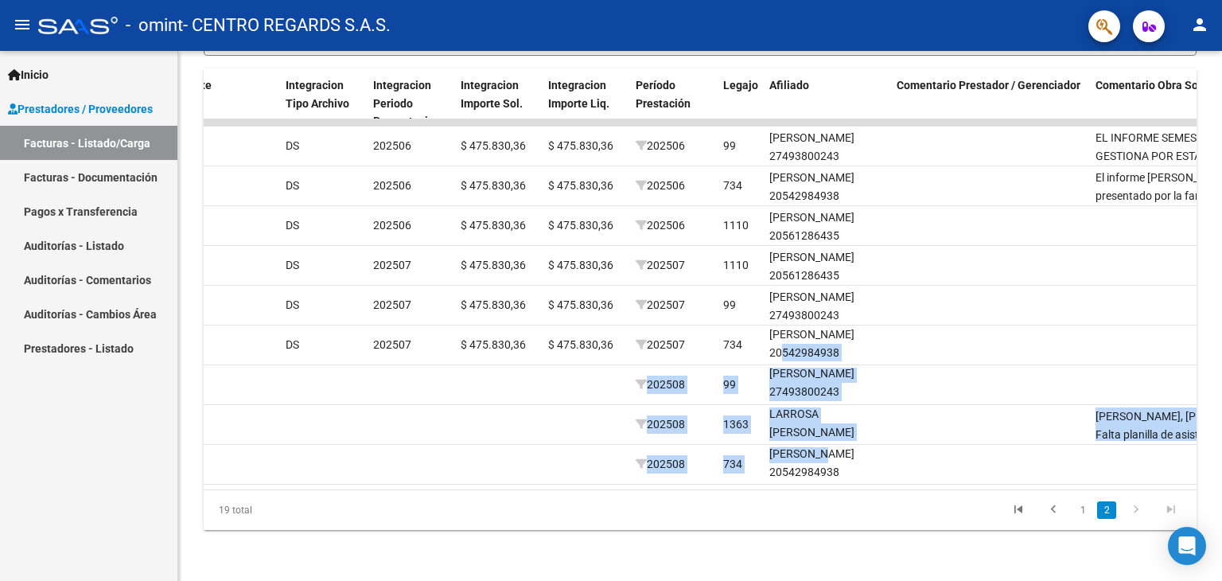
click at [1140, 513] on icon "go to next page" at bounding box center [1136, 511] width 21 height 19
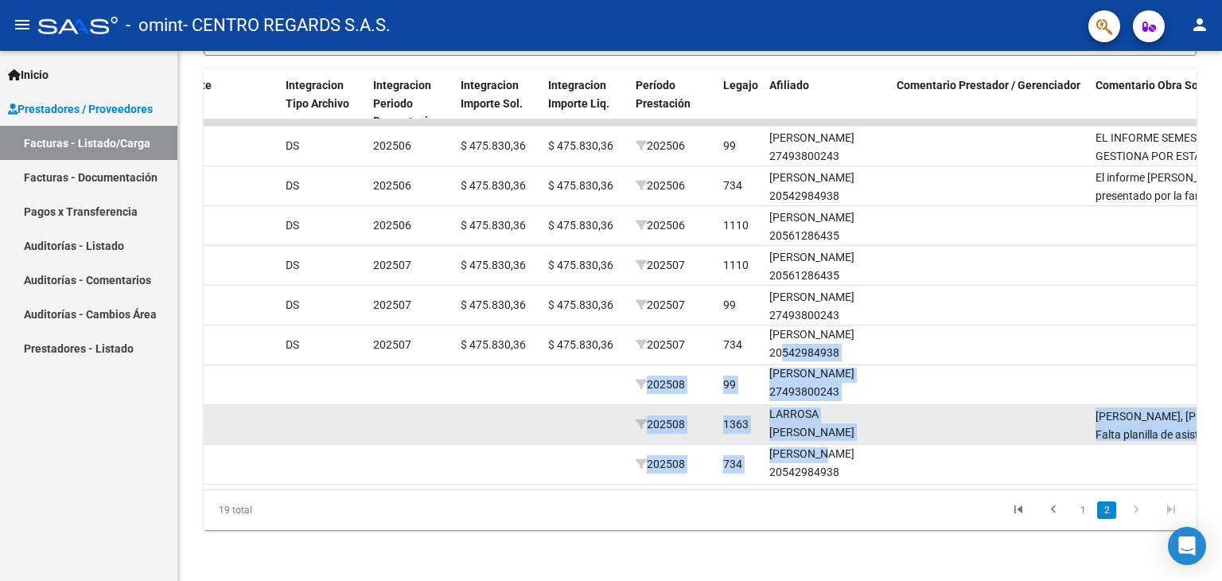
click at [883, 419] on div "LARROSA [PERSON_NAME] 27554790734" at bounding box center [827, 432] width 115 height 54
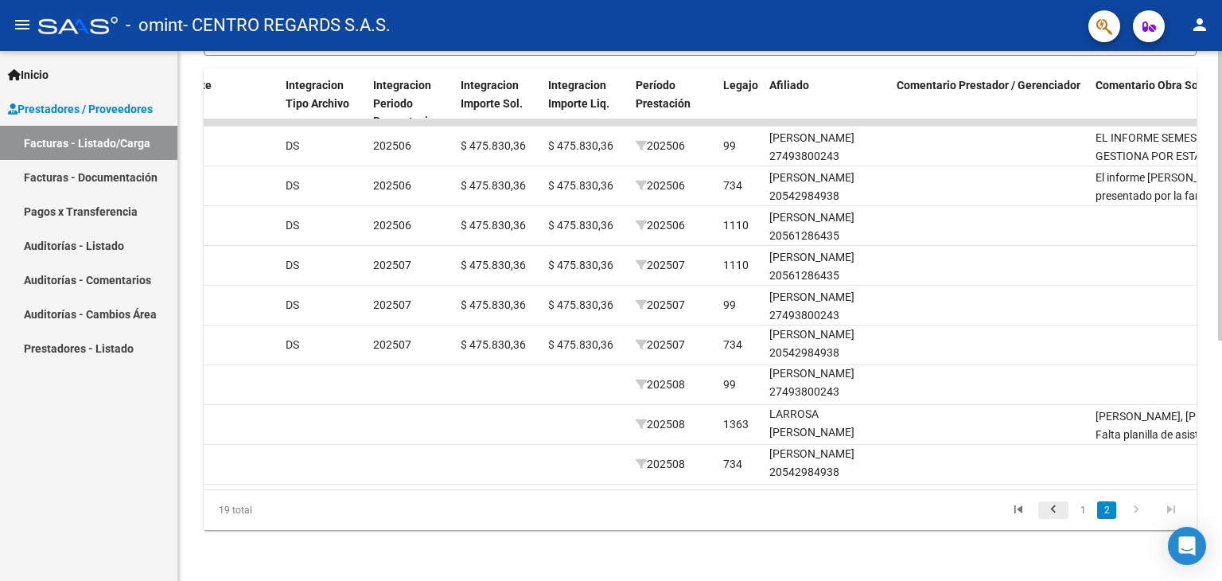
click at [1058, 517] on icon "go to previous page" at bounding box center [1053, 511] width 21 height 19
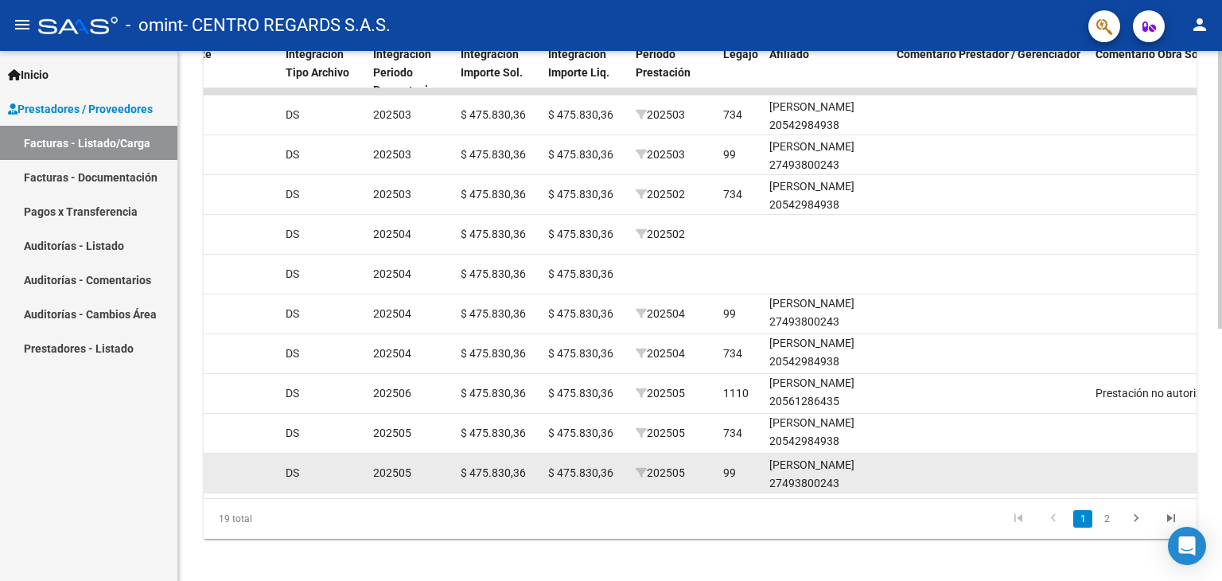
scroll to position [462, 0]
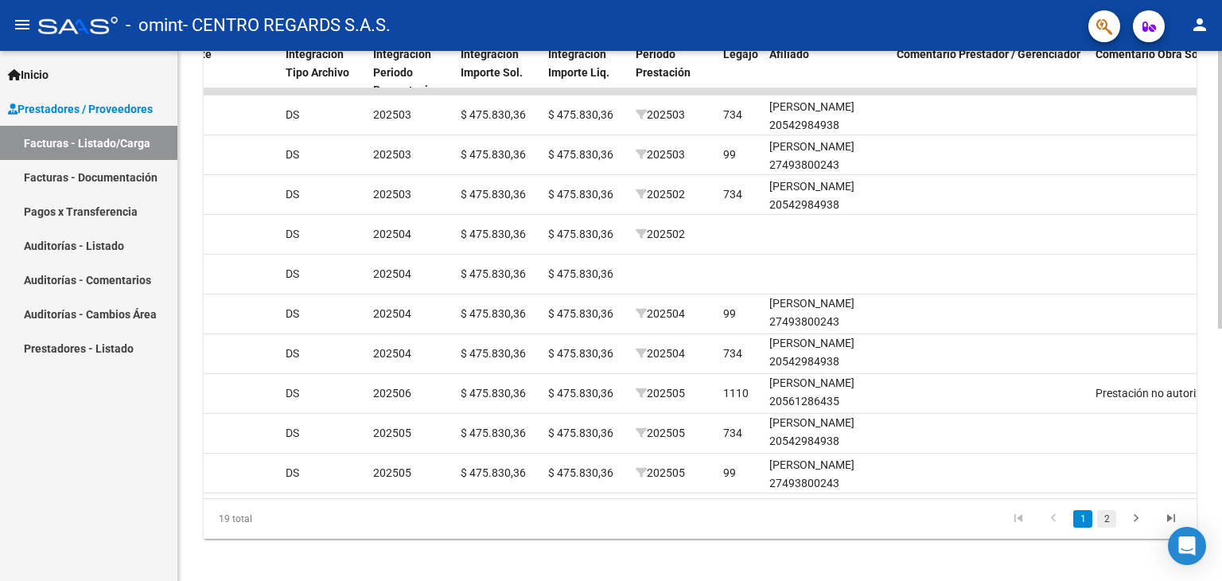
click at [1098, 526] on link "2" at bounding box center [1107, 519] width 19 height 18
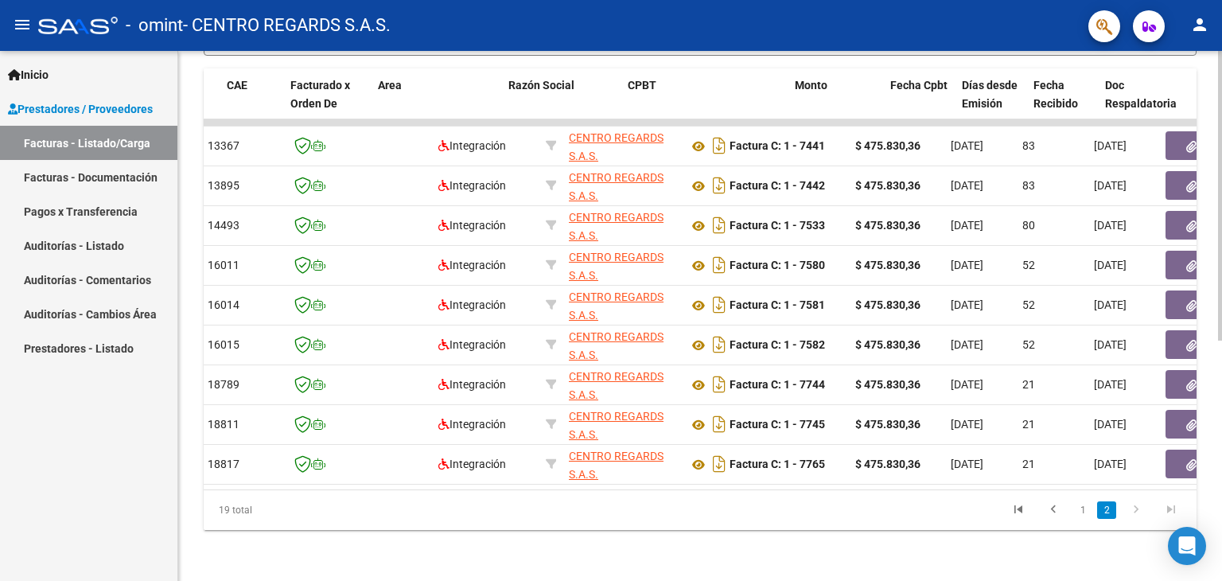
scroll to position [0, 0]
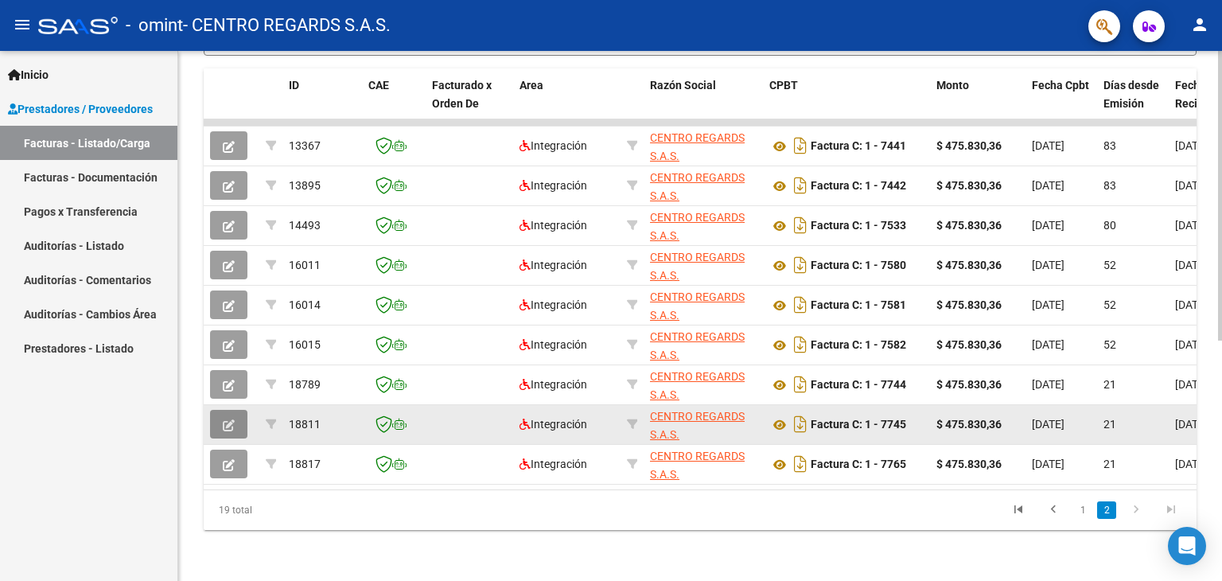
click at [228, 419] on icon "button" at bounding box center [229, 425] width 12 height 12
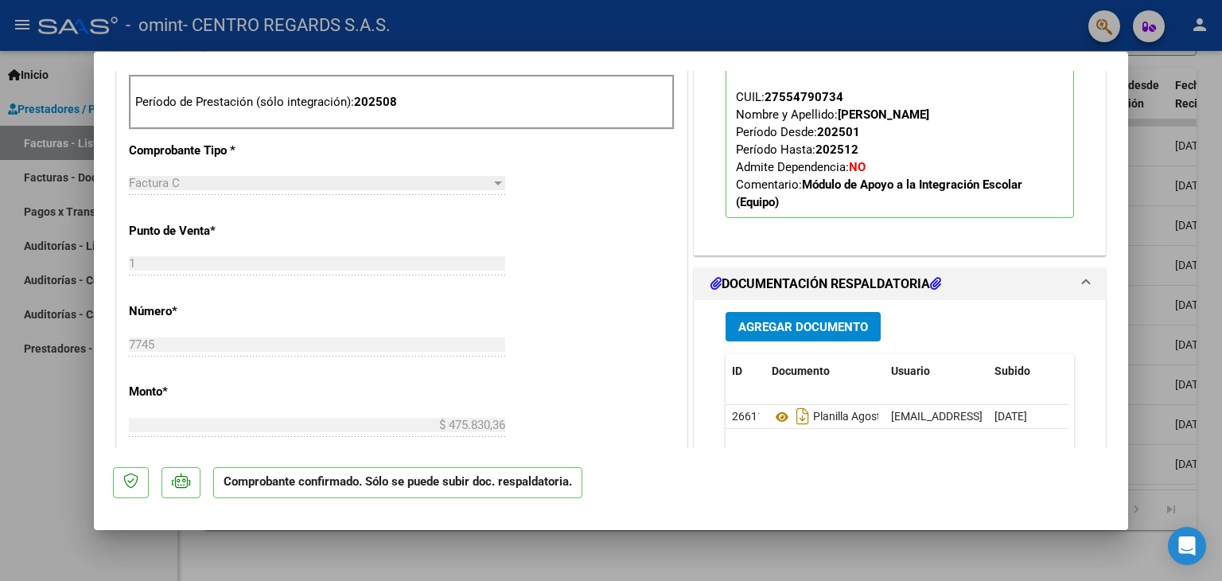
scroll to position [955, 0]
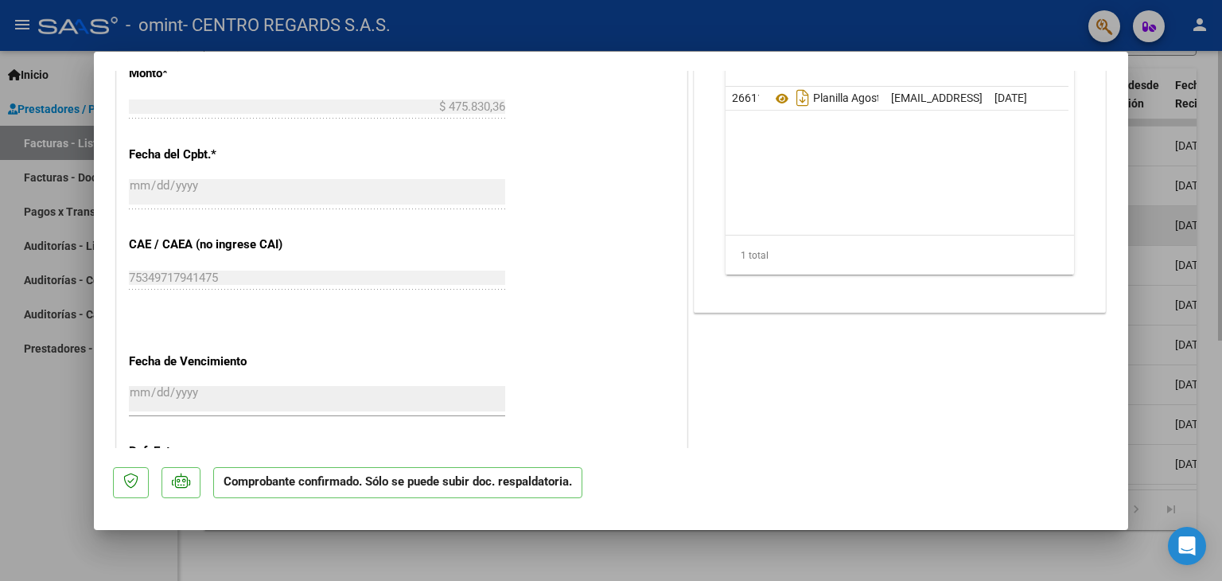
type input "$ 0,00"
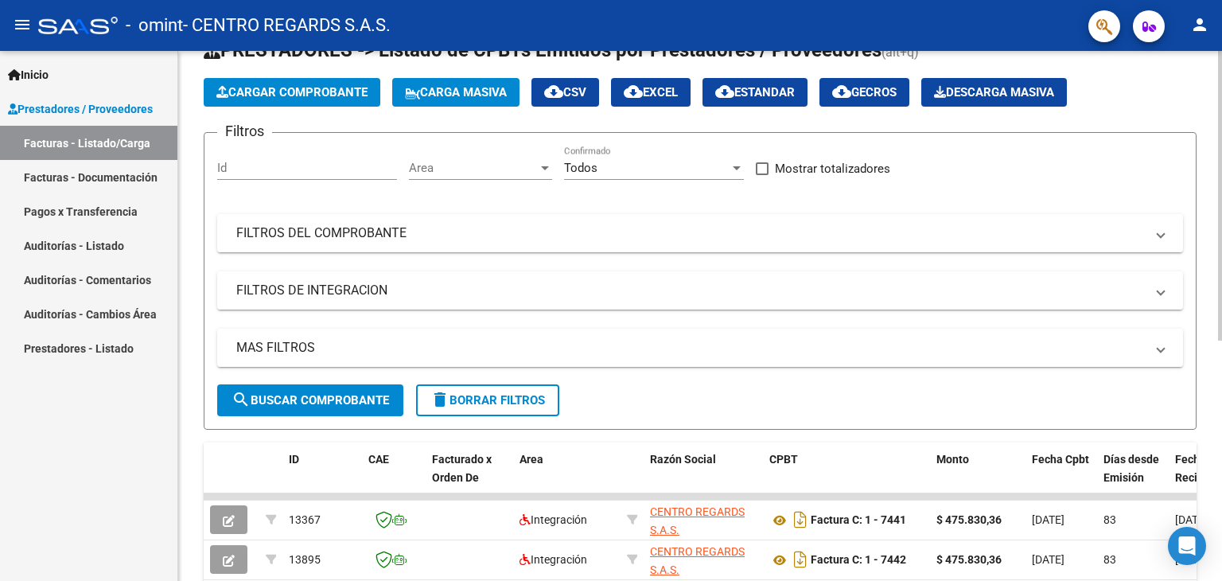
scroll to position [0, 0]
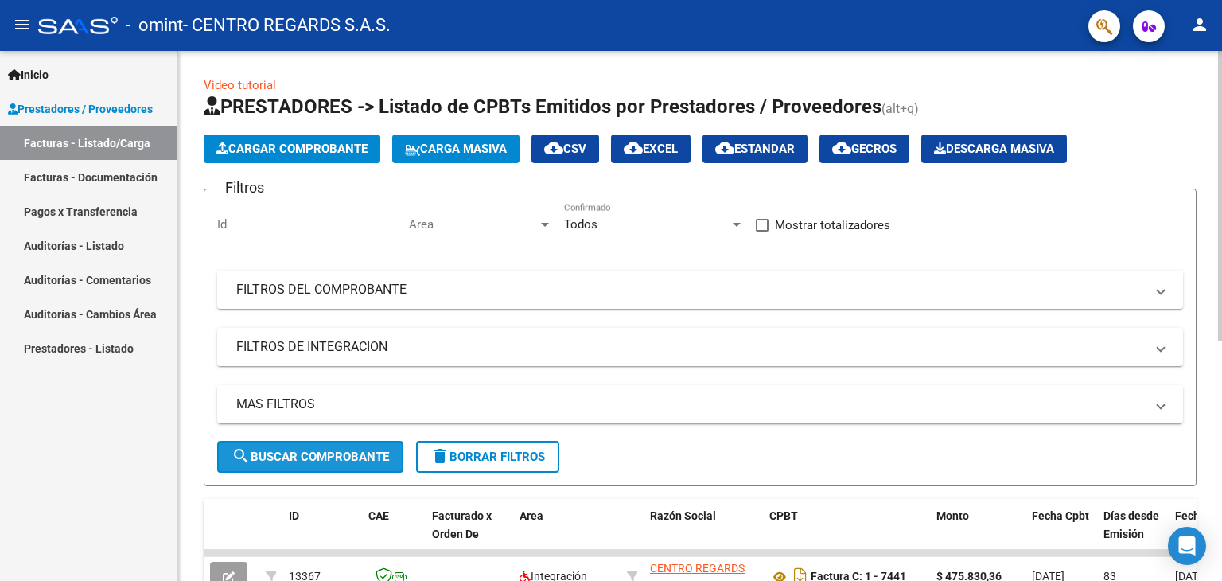
click at [364, 462] on button "search Buscar Comprobante" at bounding box center [310, 457] width 186 height 32
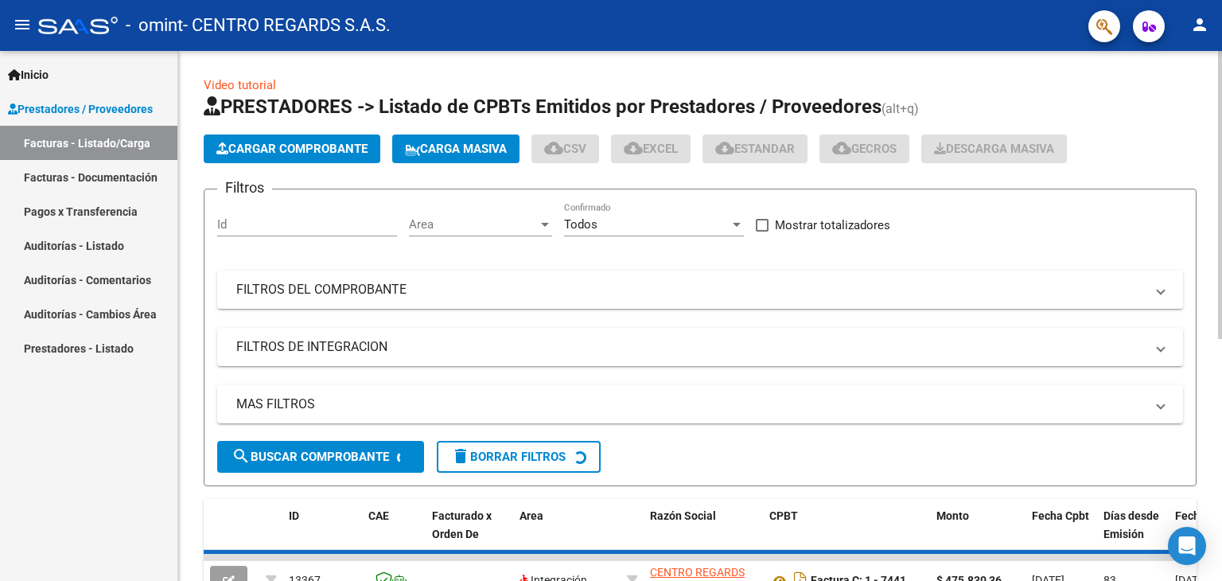
scroll to position [2, 0]
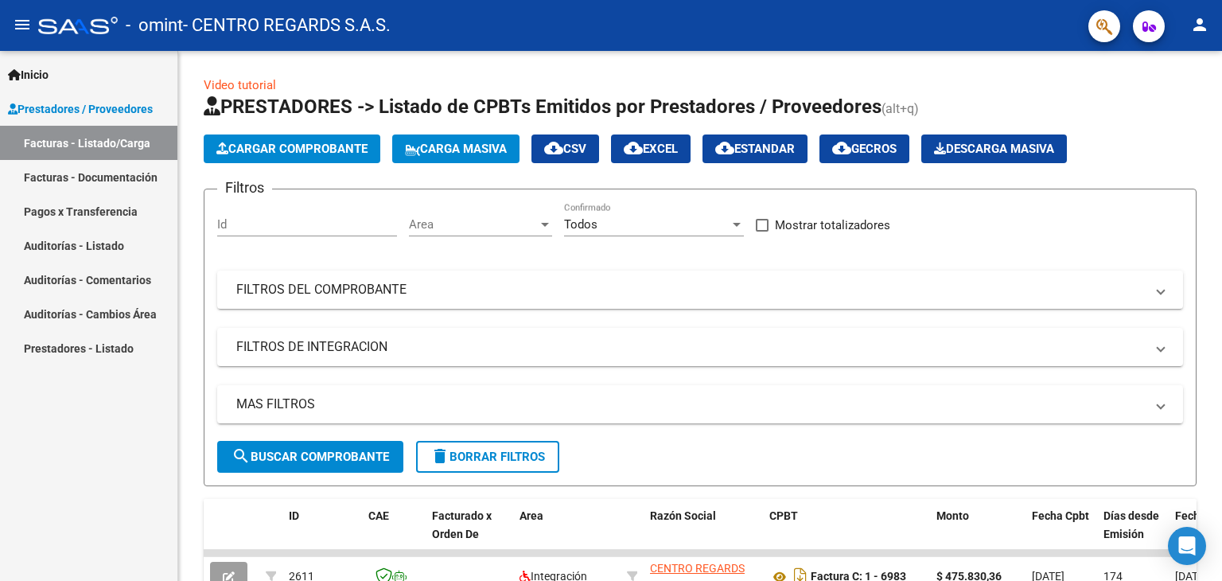
click at [25, 27] on mat-icon "menu" at bounding box center [22, 24] width 19 height 19
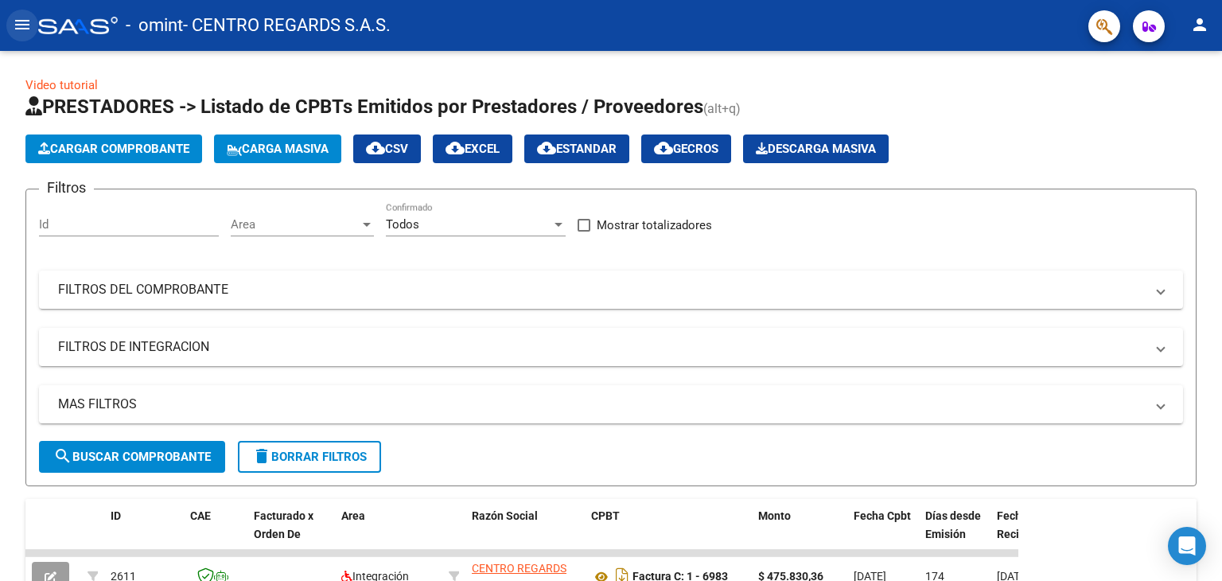
click at [25, 28] on mat-icon "menu" at bounding box center [22, 24] width 19 height 19
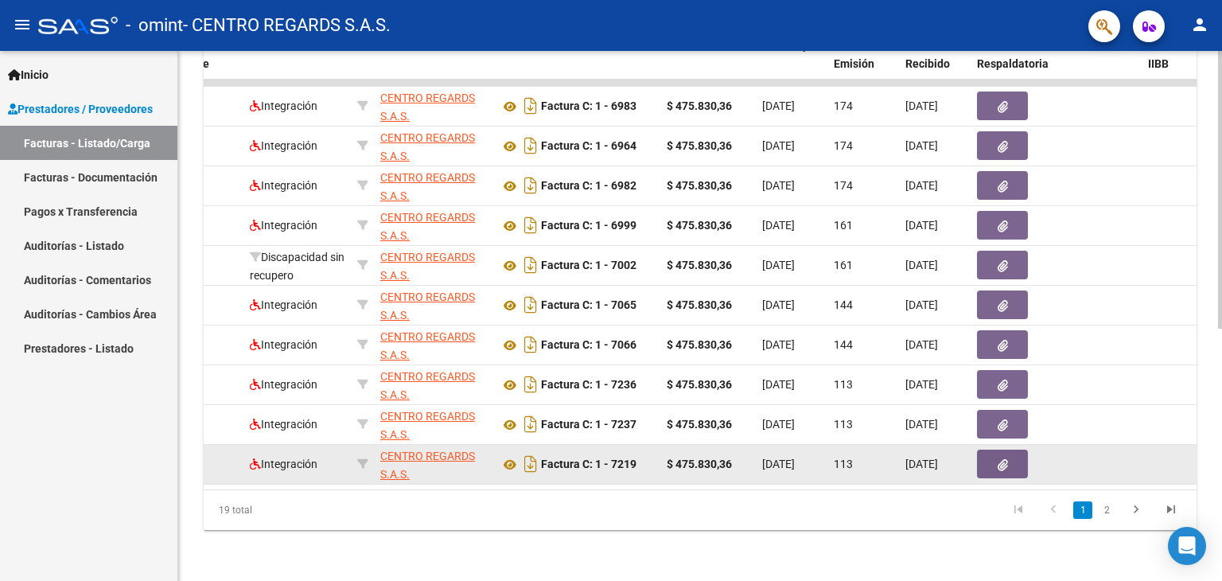
scroll to position [481, 0]
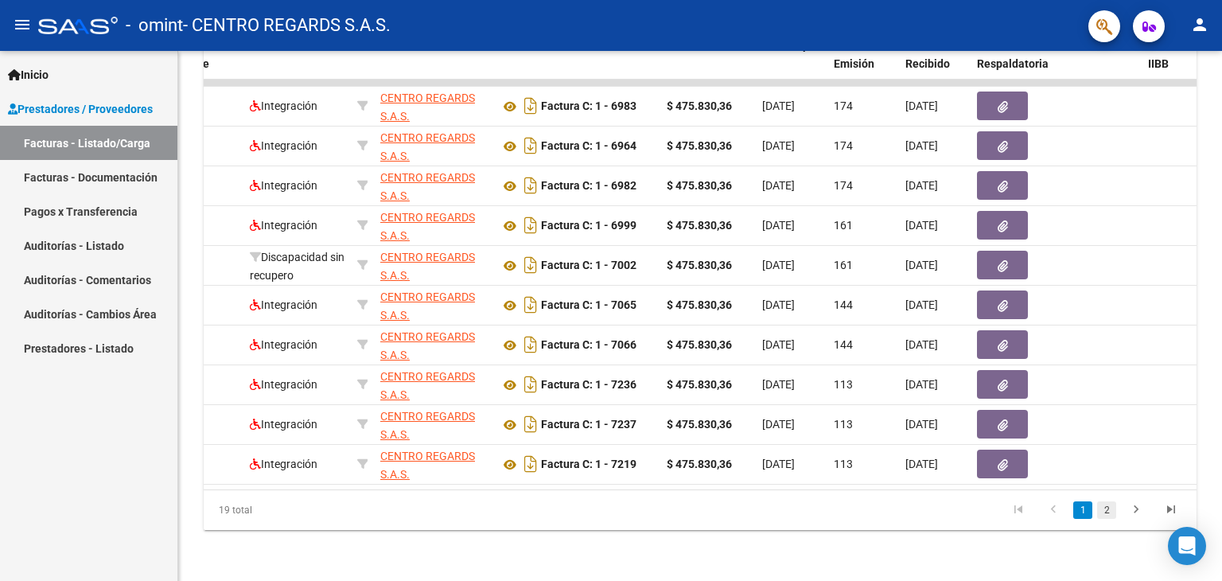
click at [1108, 510] on link "2" at bounding box center [1107, 510] width 19 height 18
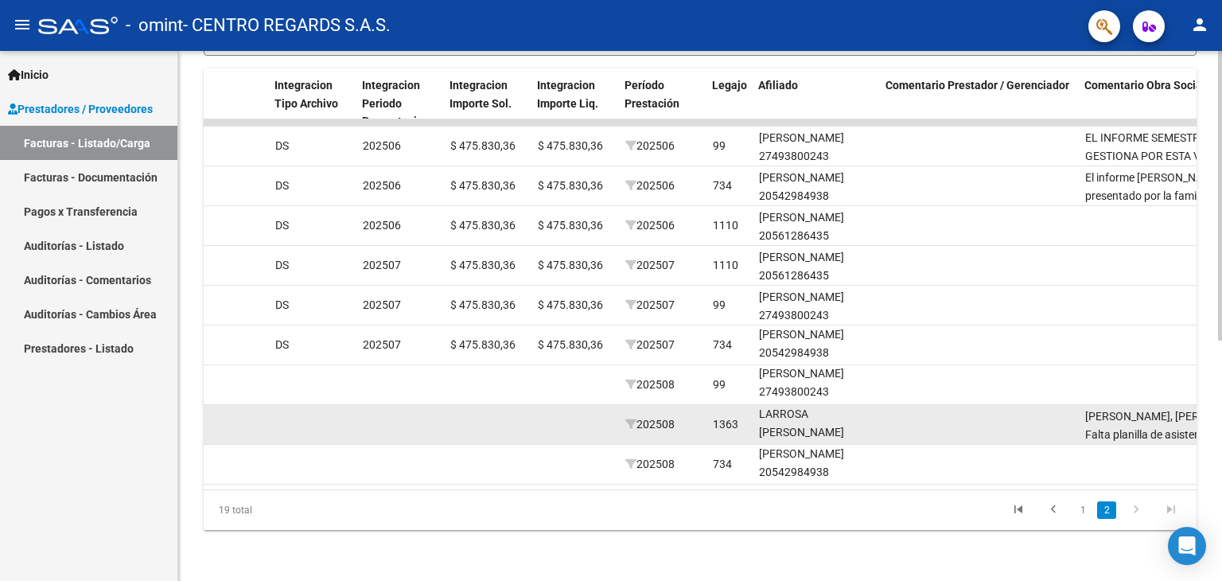
scroll to position [0, 1654]
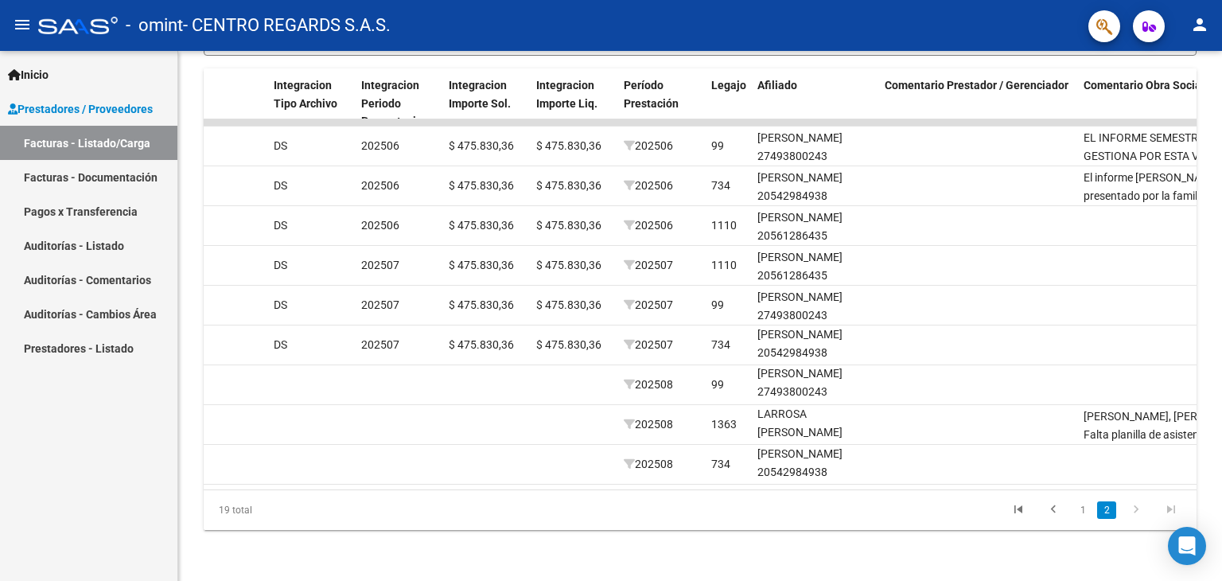
click at [1107, 509] on link "2" at bounding box center [1107, 510] width 19 height 18
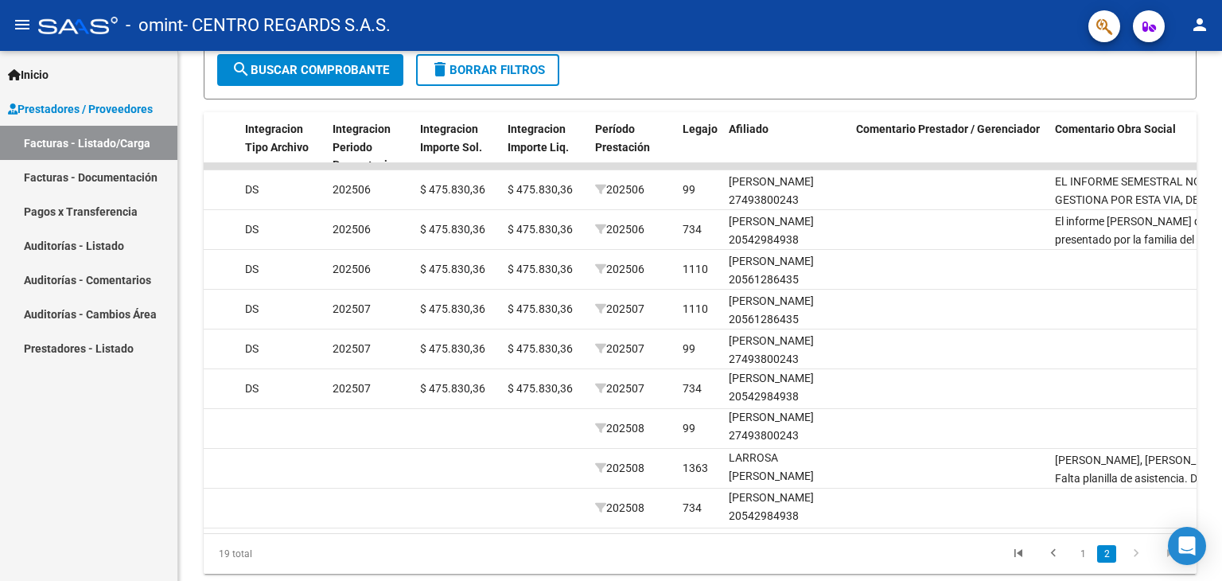
scroll to position [361, 0]
